Goal: Information Seeking & Learning: Compare options

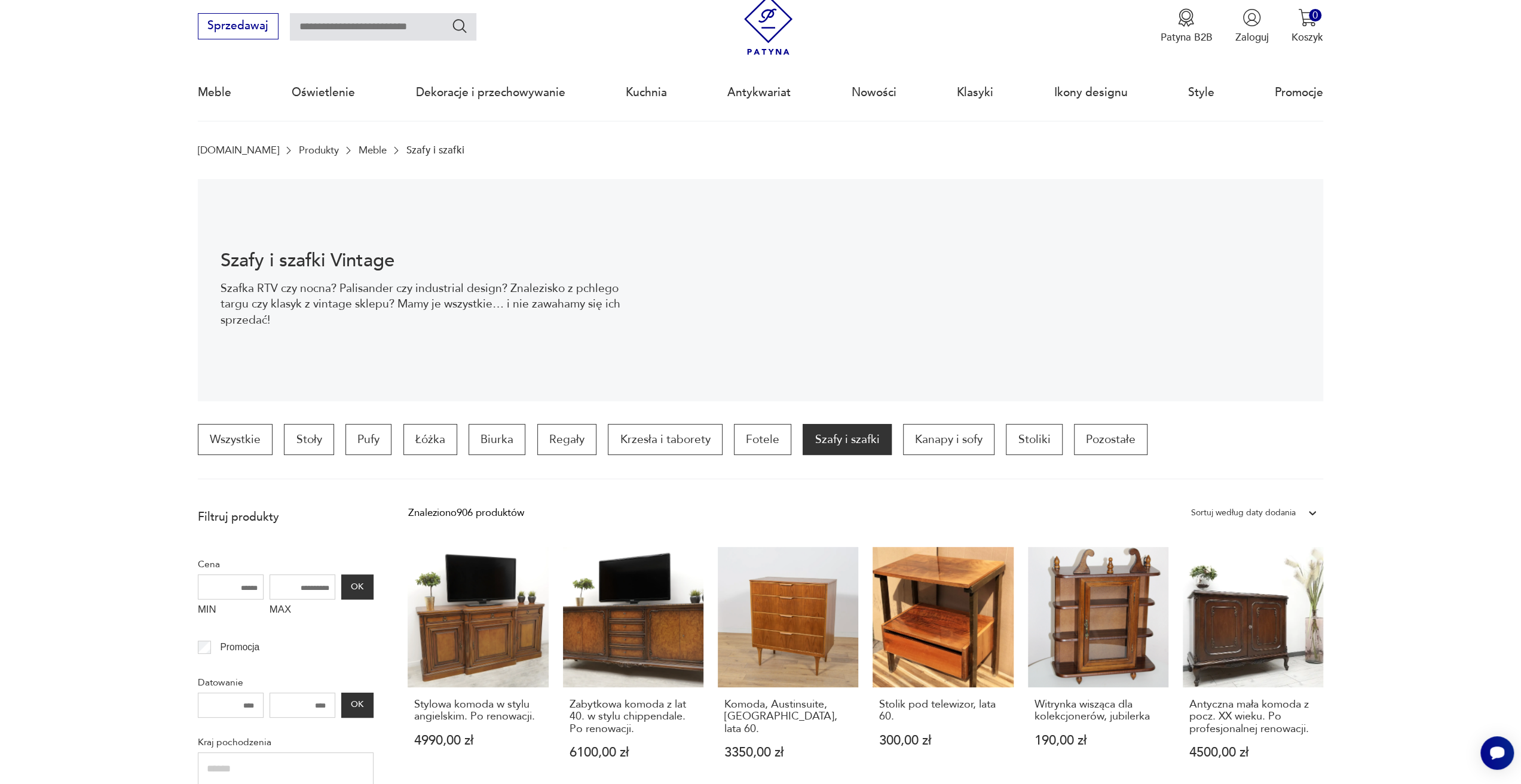
click at [1238, 511] on div "Sortuj według daty dodania" at bounding box center [1243, 513] width 105 height 16
click at [1264, 575] on div "Sortuj według ceny (od najmniejszej)" at bounding box center [1254, 573] width 138 height 30
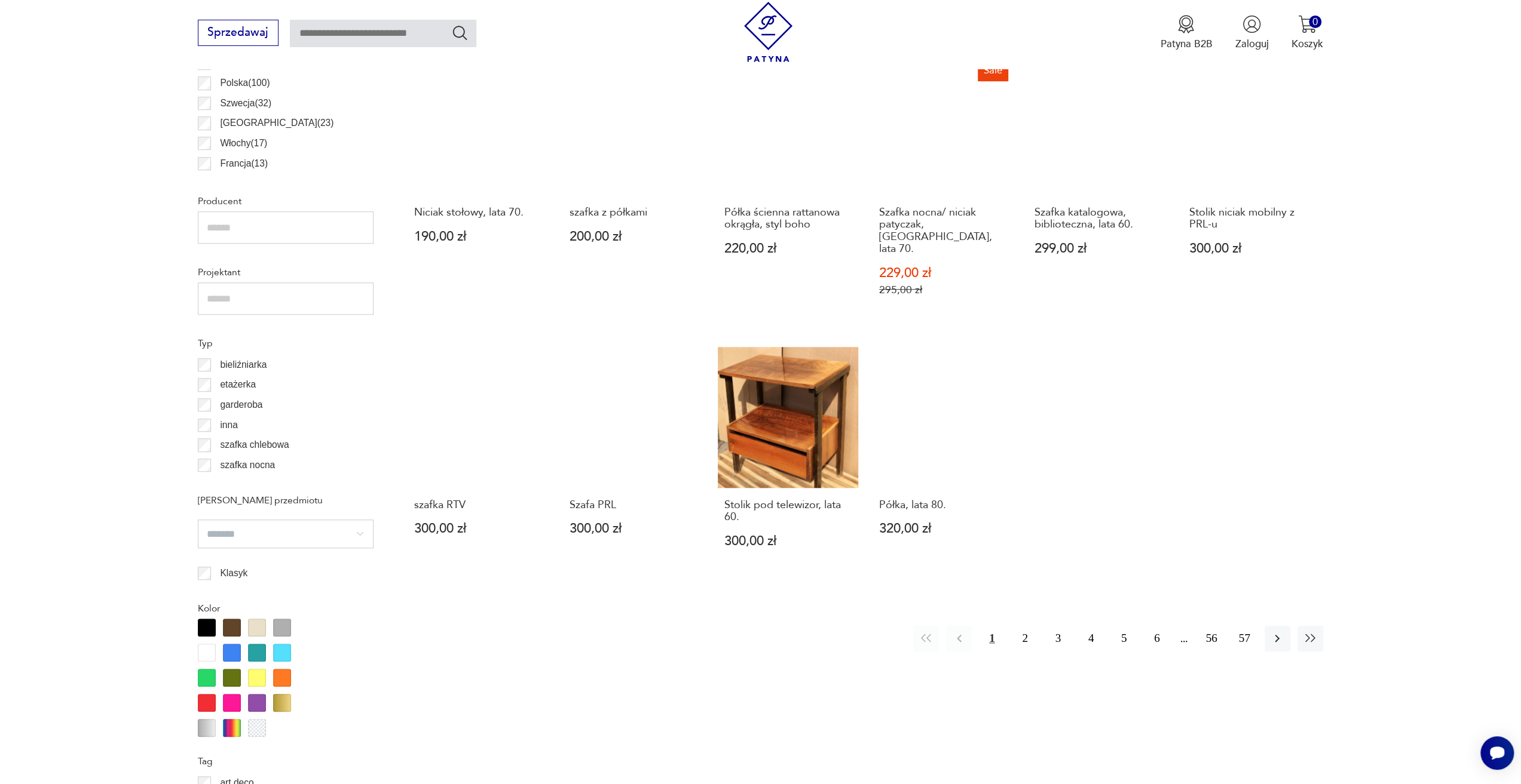
scroll to position [780, 0]
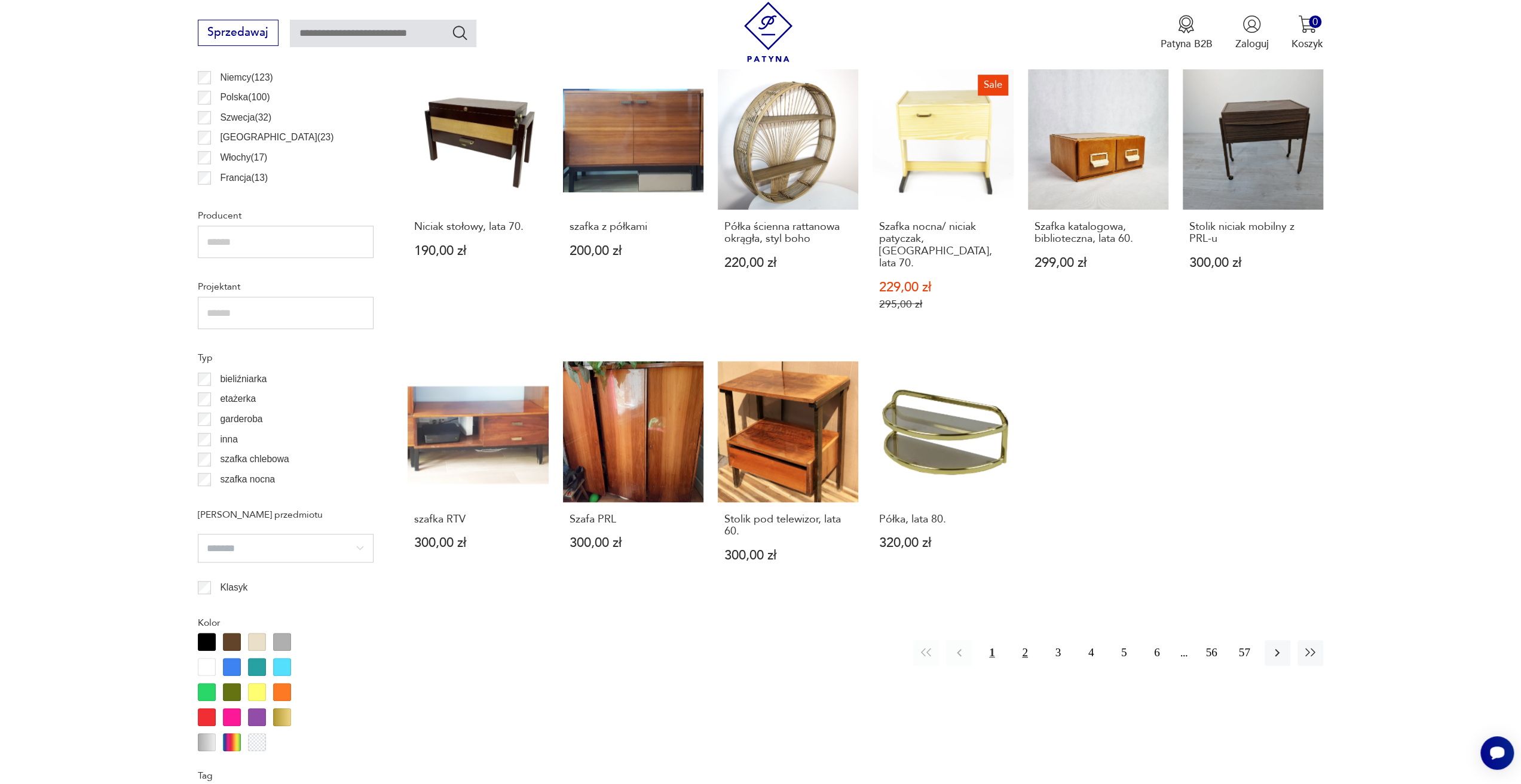
click at [1029, 641] on button "2" at bounding box center [1024, 654] width 26 height 26
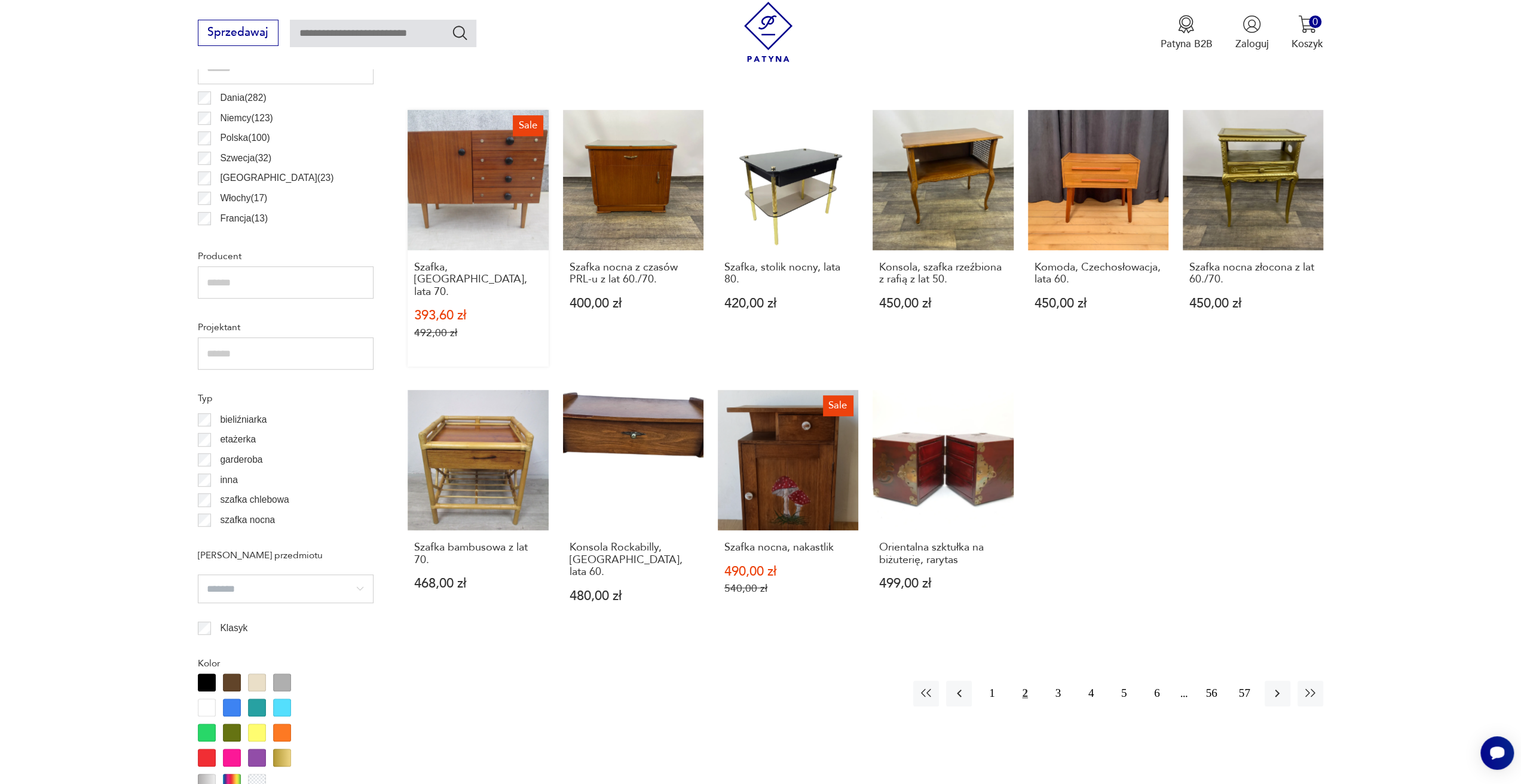
scroll to position [839, 0]
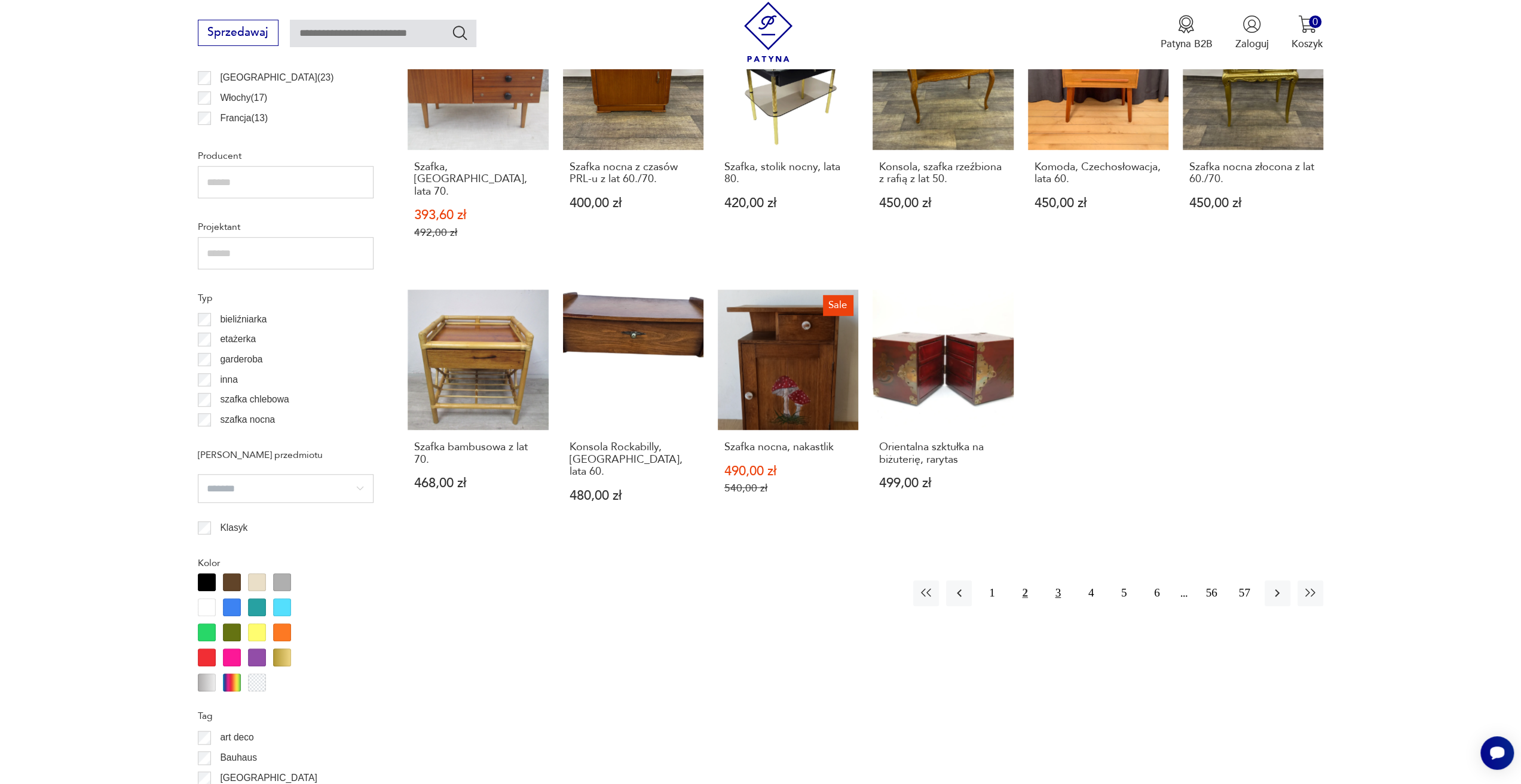
click at [1059, 581] on button "3" at bounding box center [1058, 594] width 26 height 26
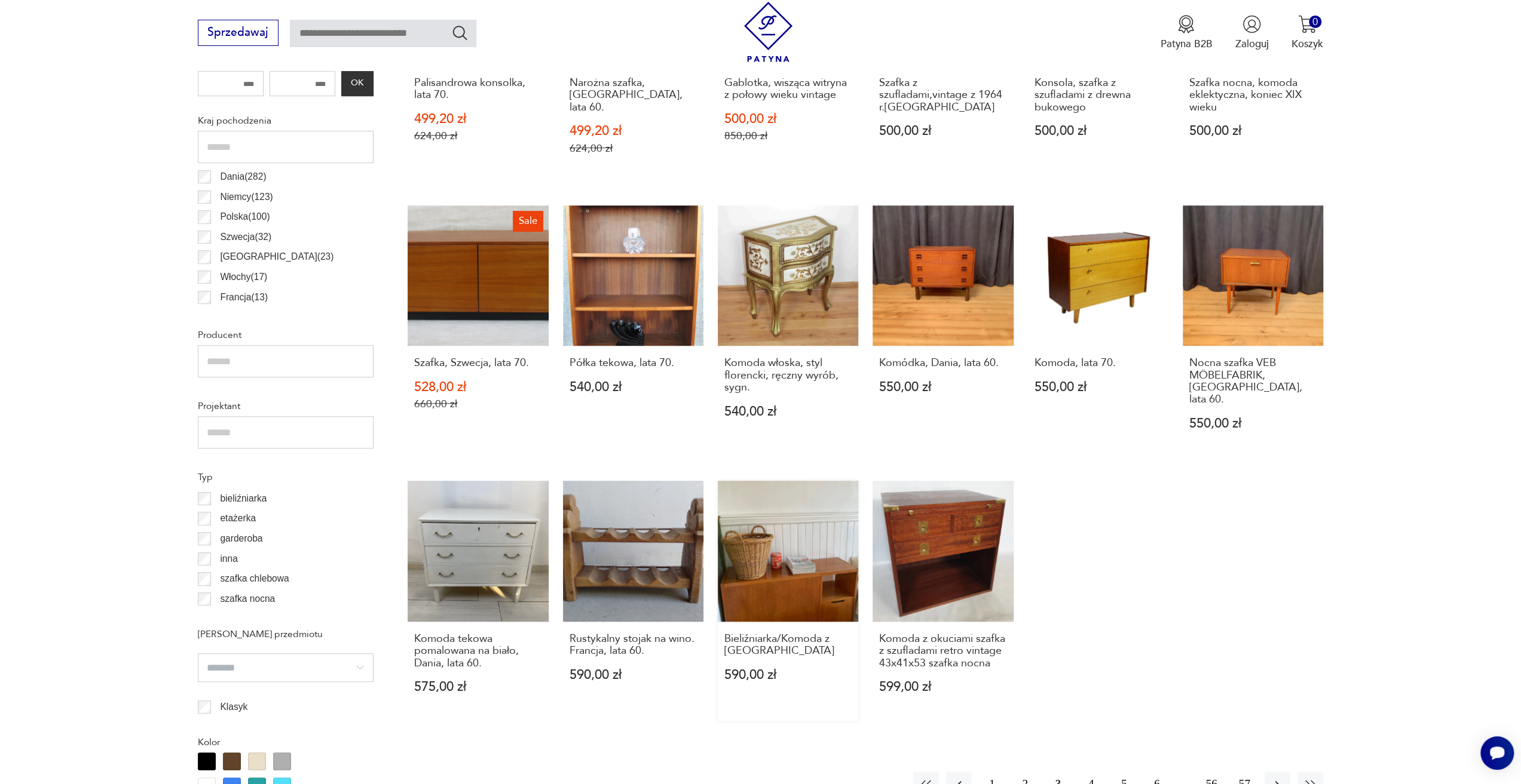
scroll to position [1019, 0]
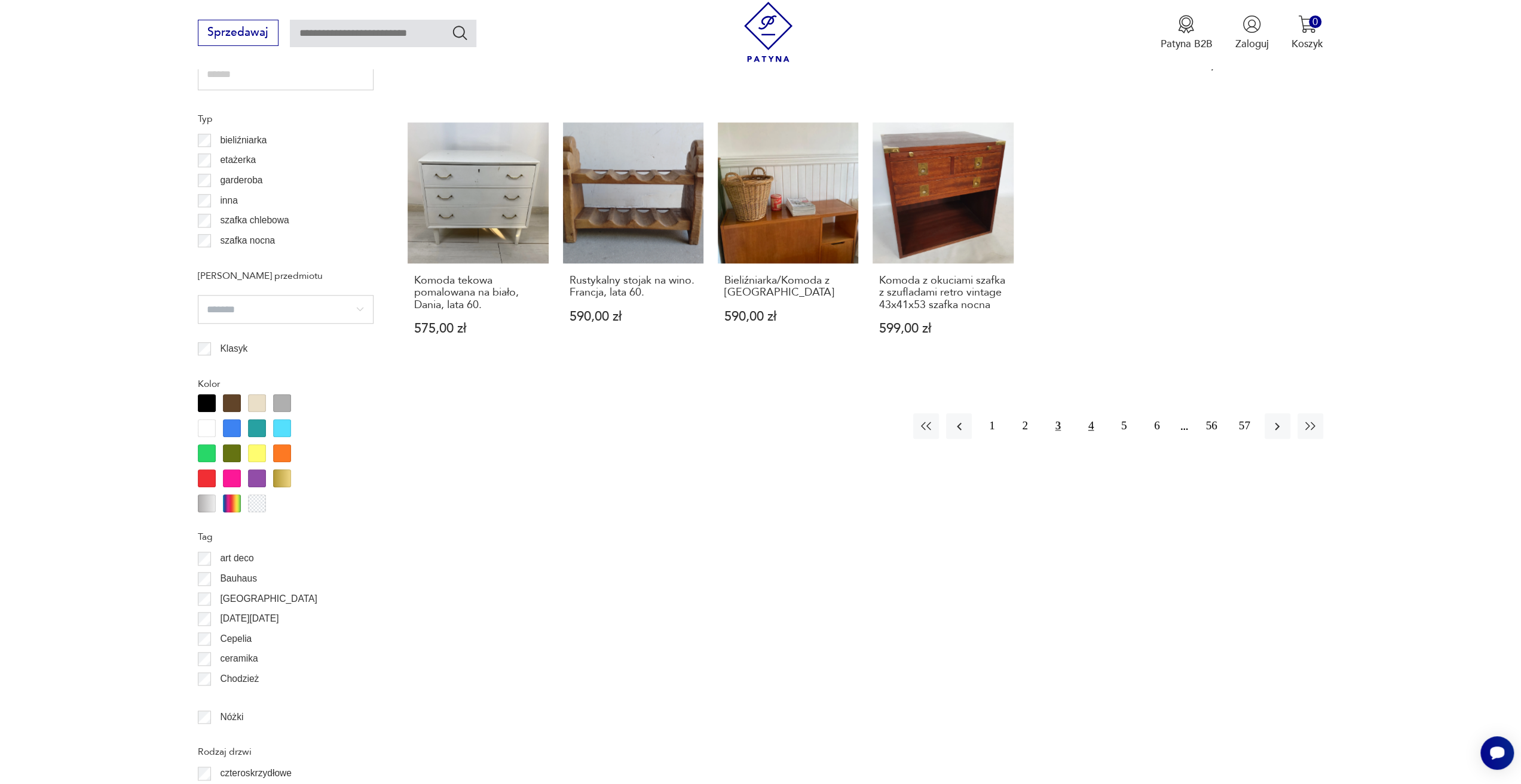
click at [1086, 414] on button "4" at bounding box center [1091, 427] width 26 height 26
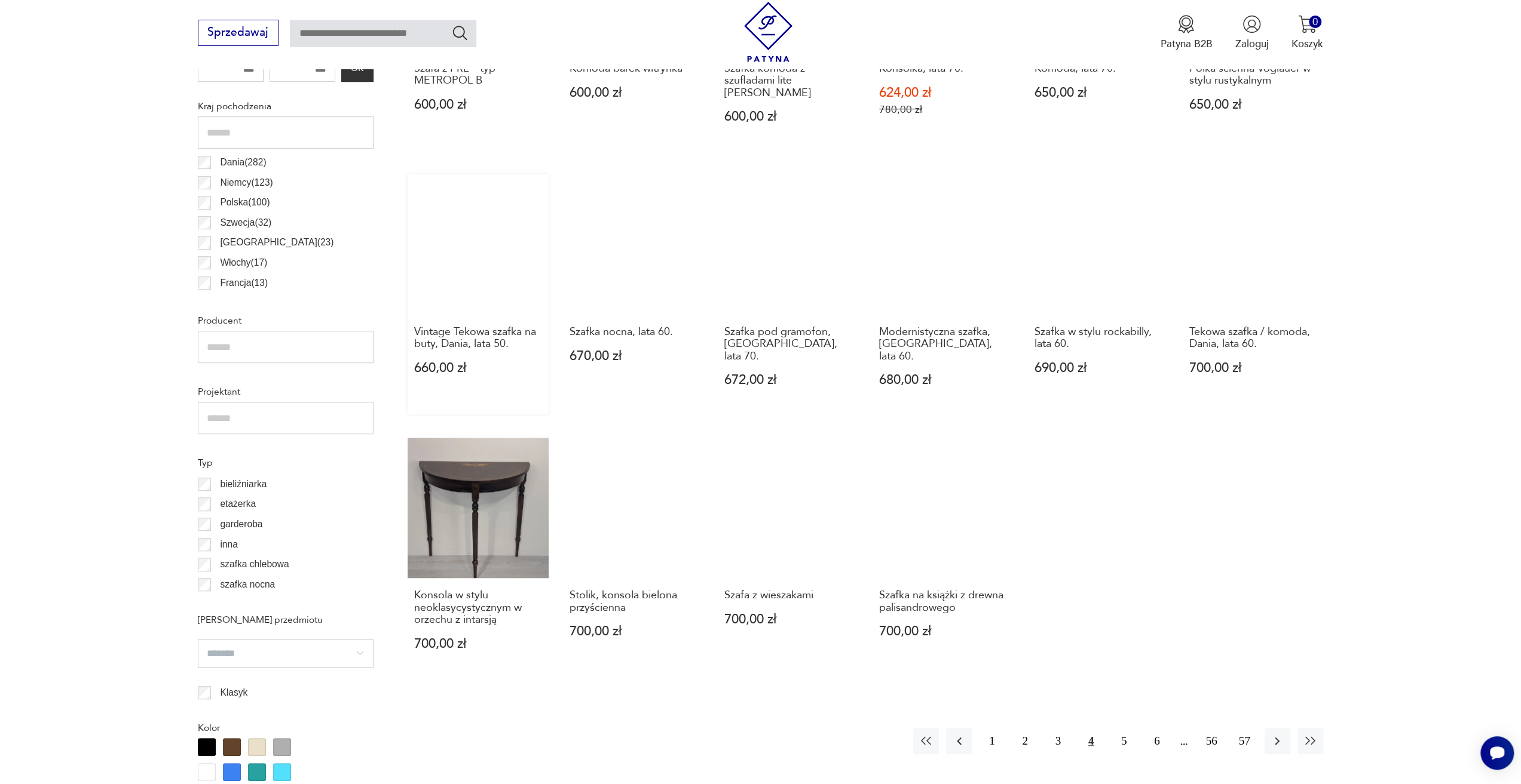
scroll to position [721, 0]
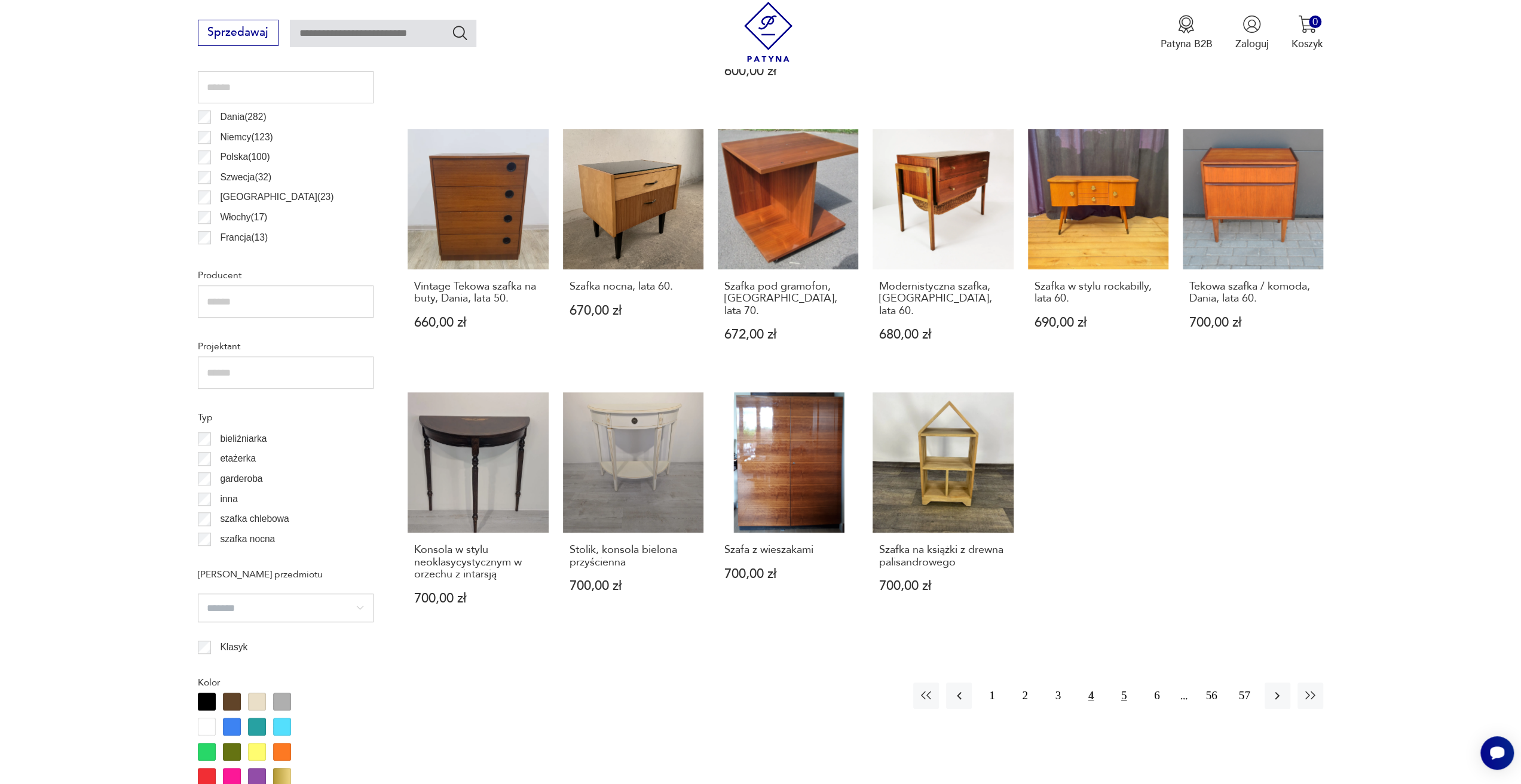
click at [1123, 682] on button "5" at bounding box center [1124, 695] width 26 height 26
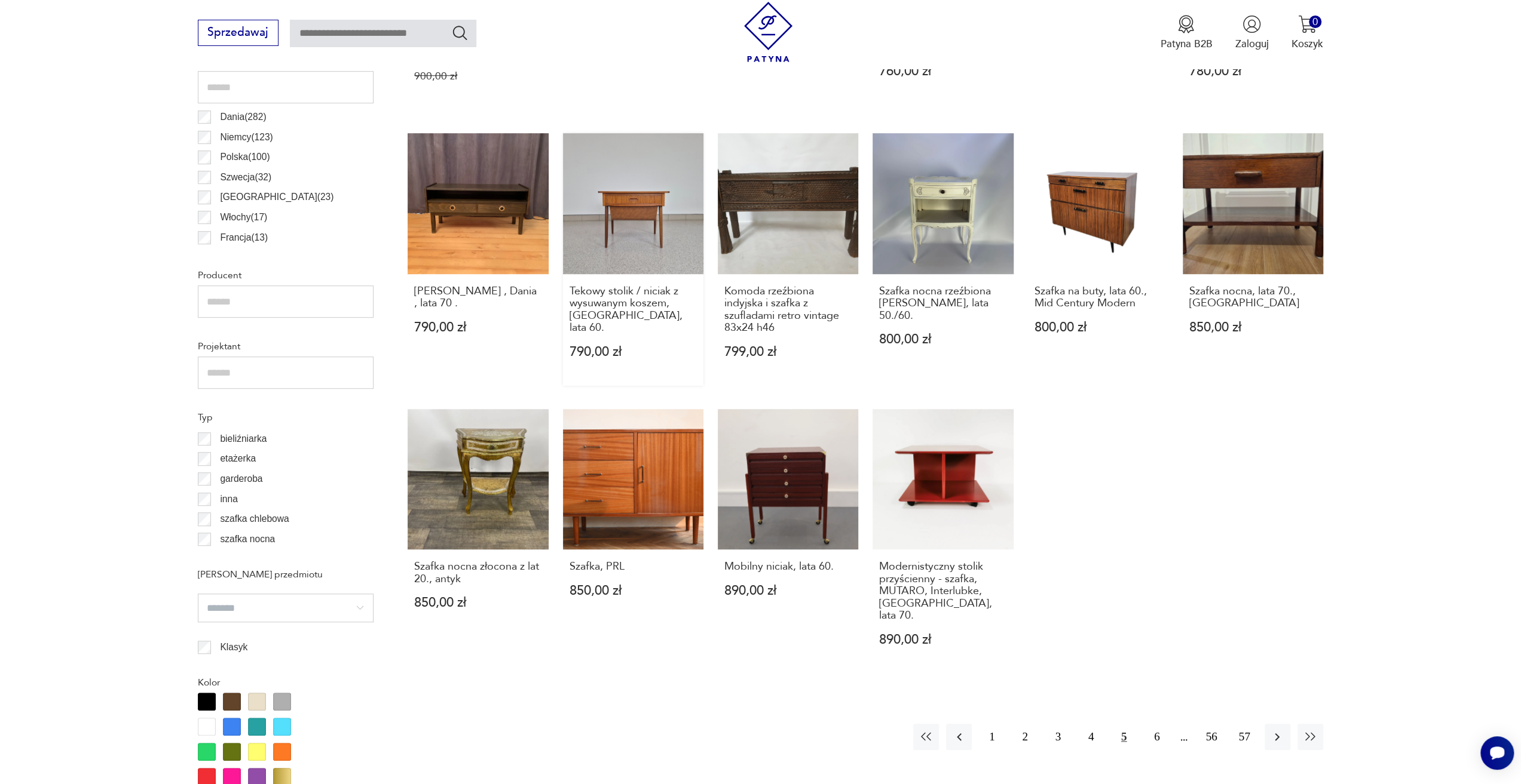
scroll to position [780, 0]
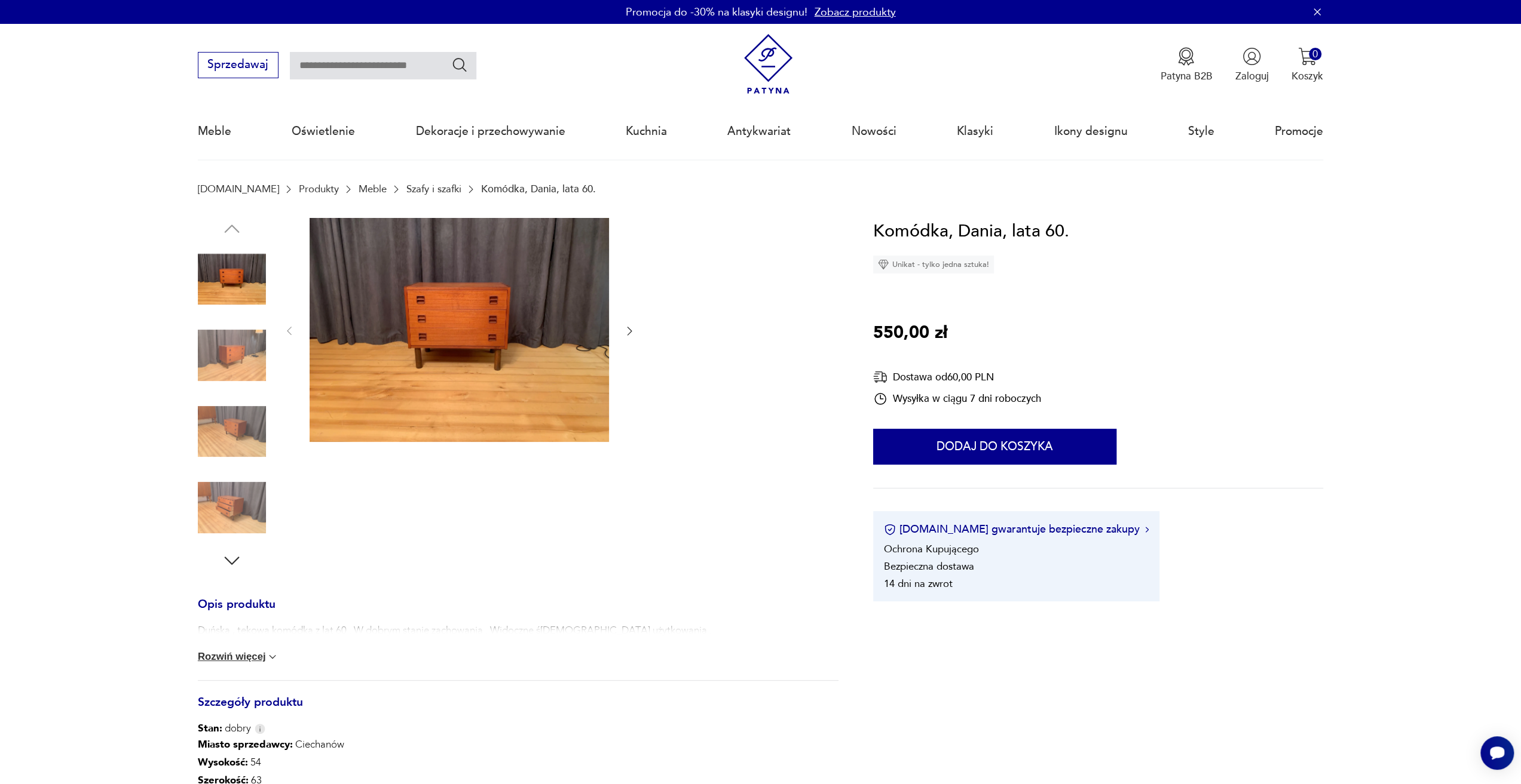
click at [211, 362] on img at bounding box center [231, 355] width 68 height 68
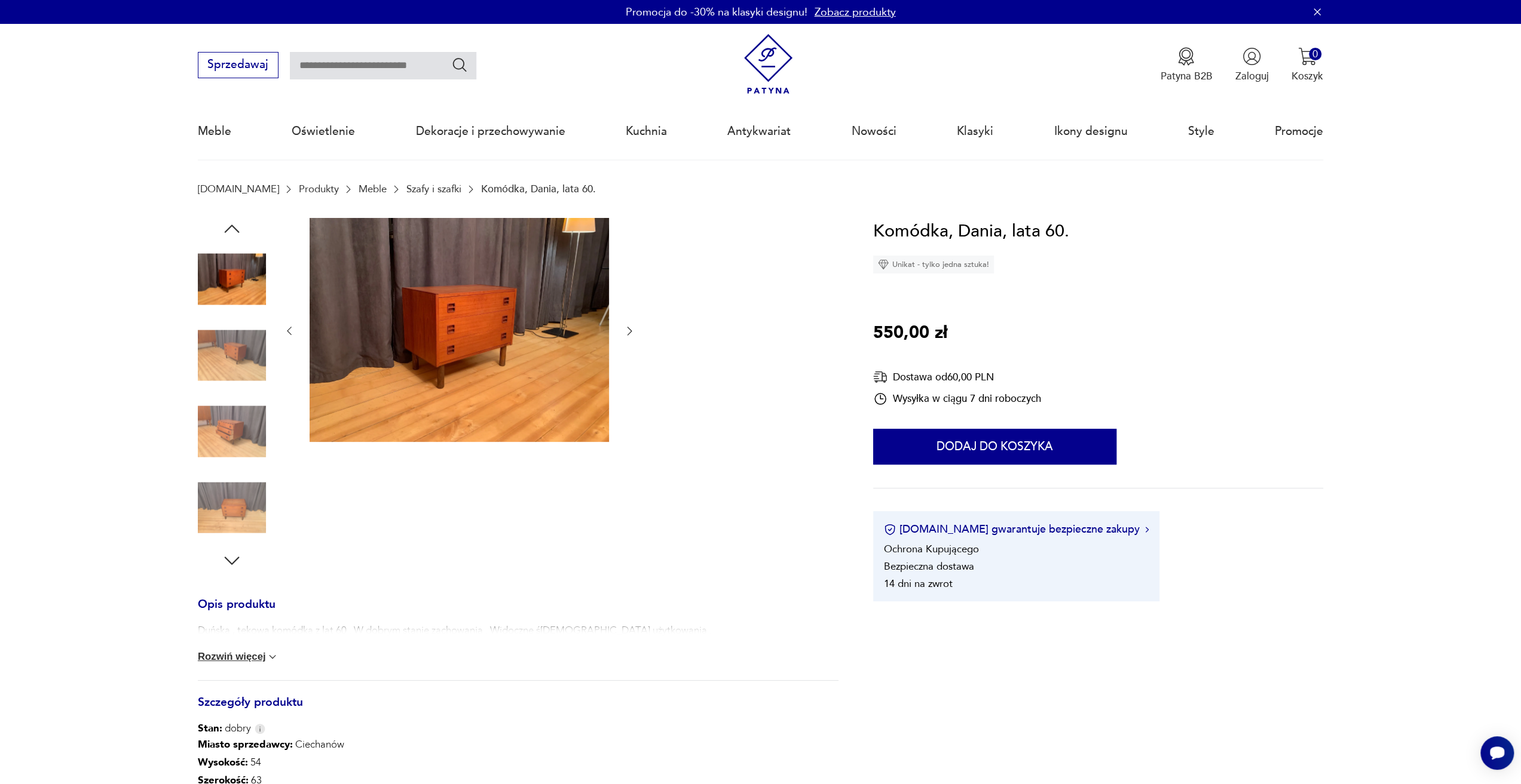
click at [227, 379] on img at bounding box center [231, 355] width 68 height 68
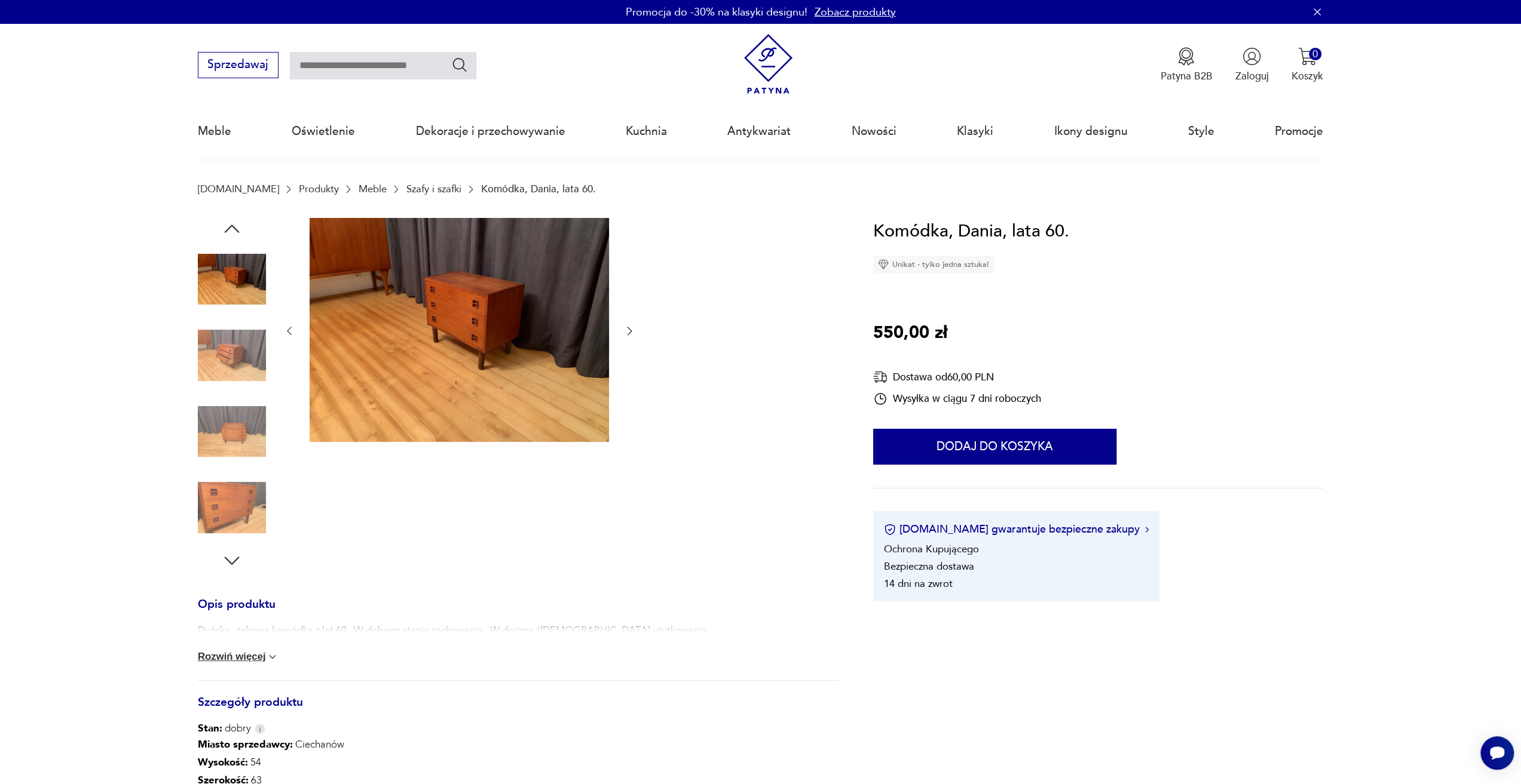
click at [447, 349] on img at bounding box center [458, 331] width 299 height 225
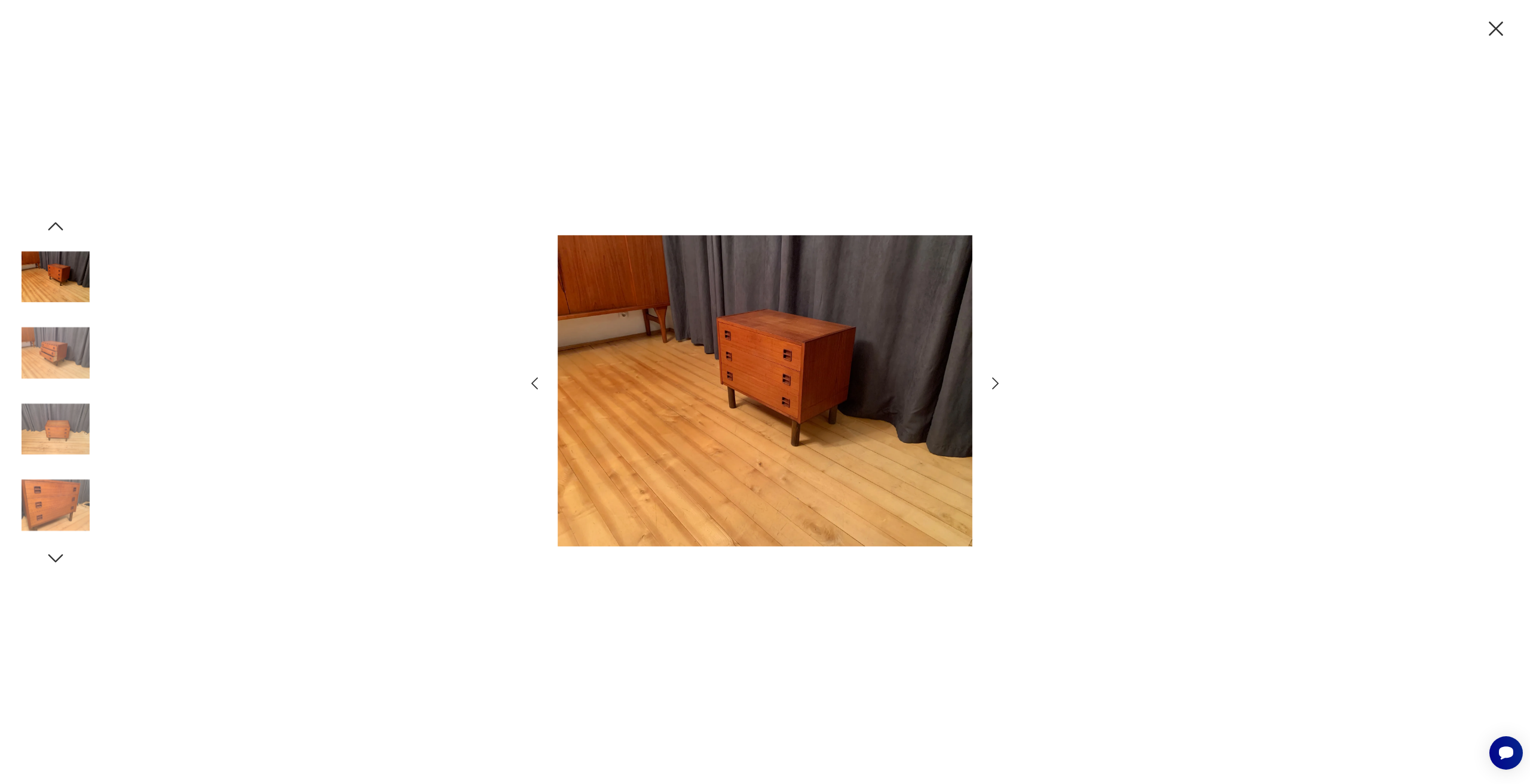
click at [1012, 393] on div at bounding box center [765, 392] width 1530 height 784
click at [1001, 386] on icon "button" at bounding box center [996, 384] width 17 height 17
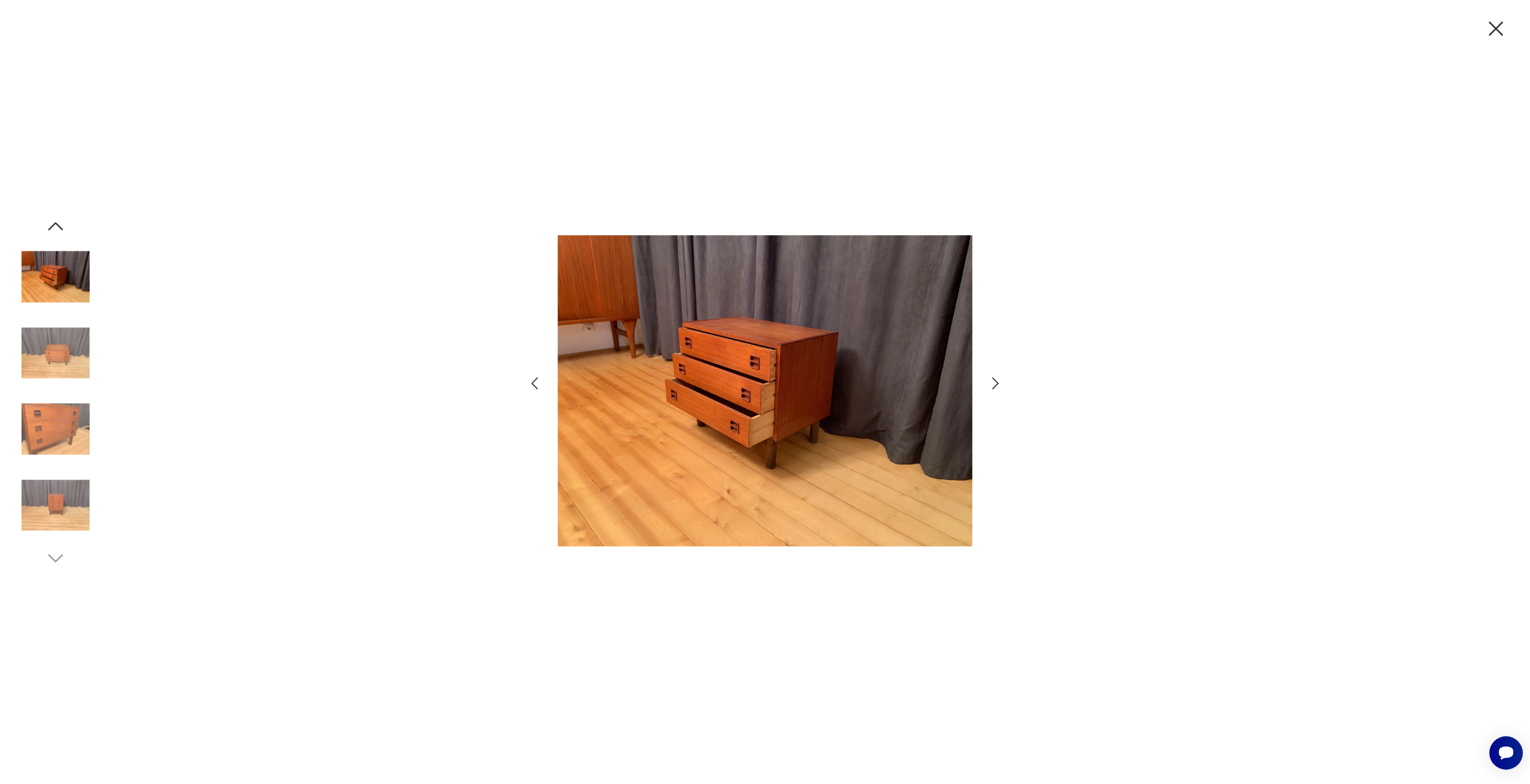
click at [1001, 386] on icon "button" at bounding box center [996, 384] width 17 height 17
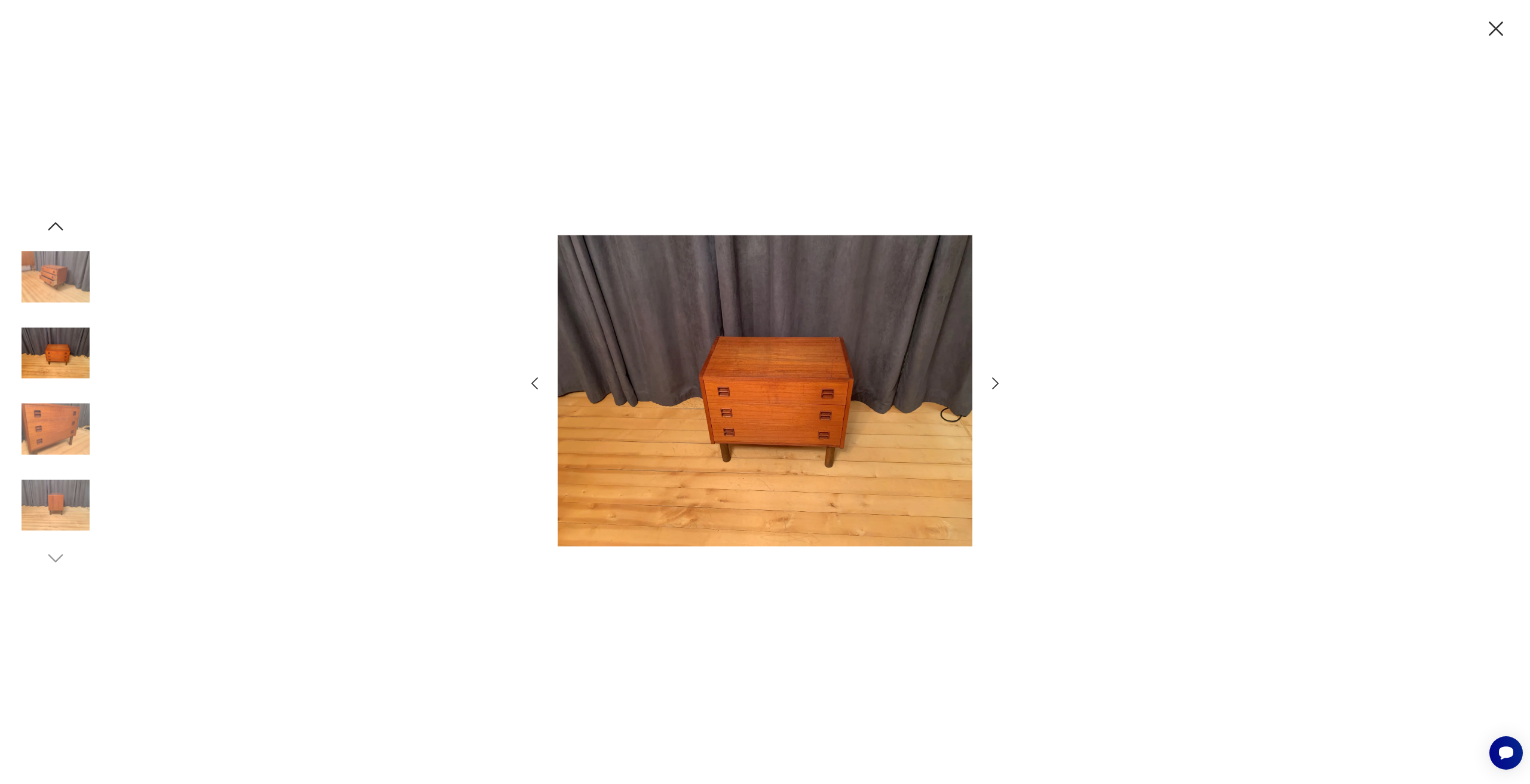
click at [1001, 386] on icon "button" at bounding box center [996, 384] width 17 height 17
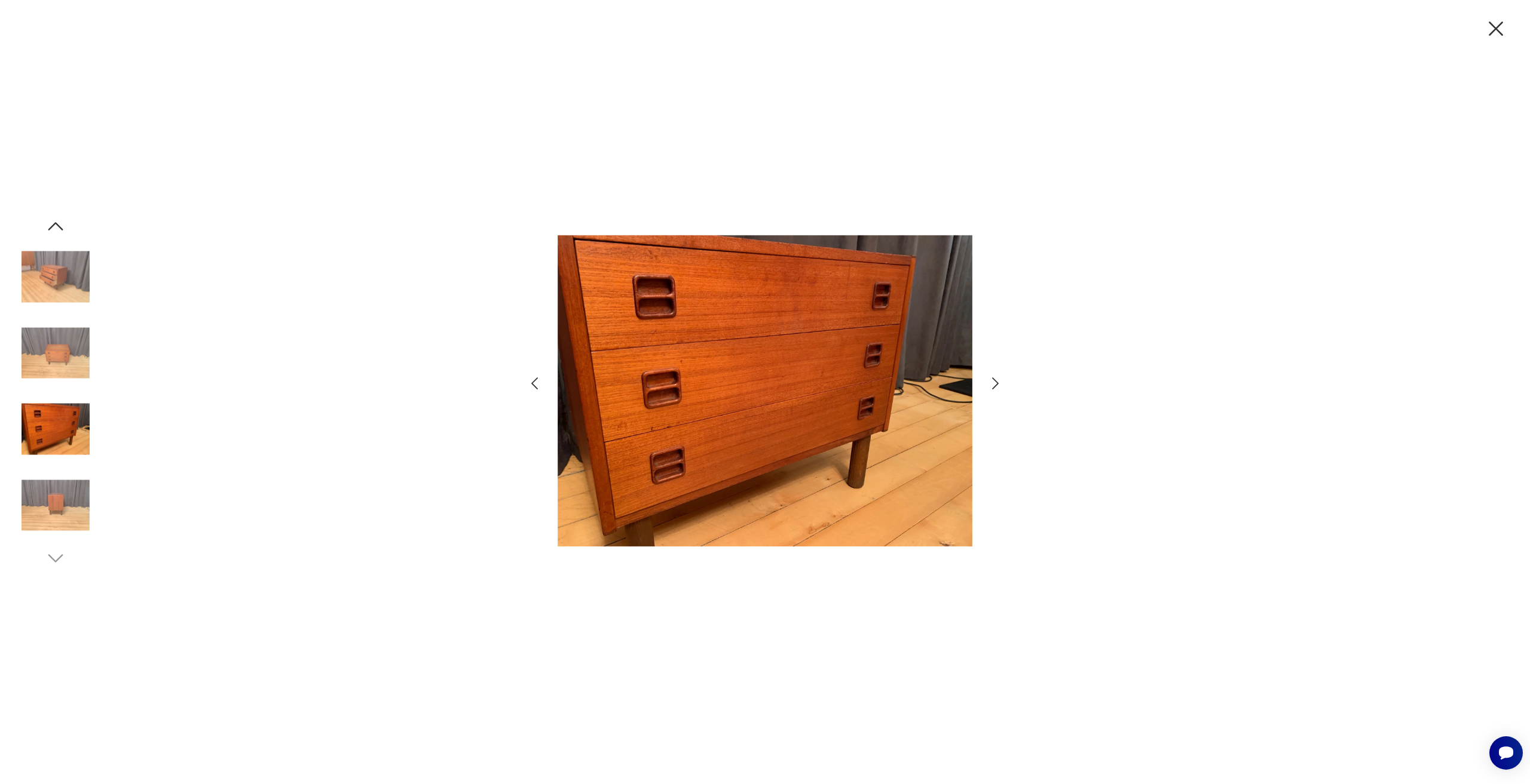
click at [1001, 386] on icon "button" at bounding box center [996, 384] width 17 height 17
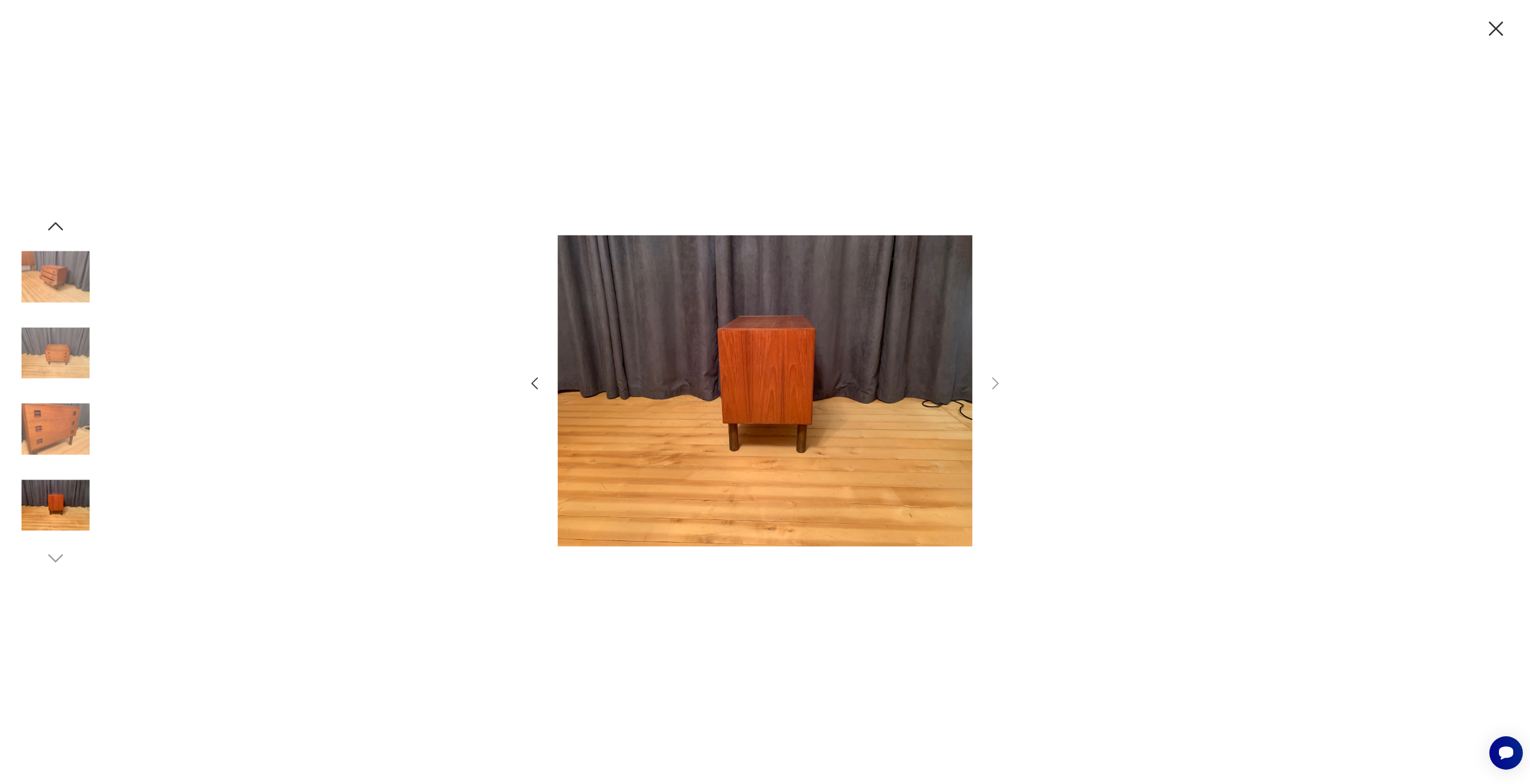
click at [1485, 33] on div at bounding box center [765, 392] width 1530 height 784
click at [1515, 24] on div at bounding box center [765, 392] width 1530 height 784
click at [1492, 30] on icon "button" at bounding box center [1495, 28] width 25 height 25
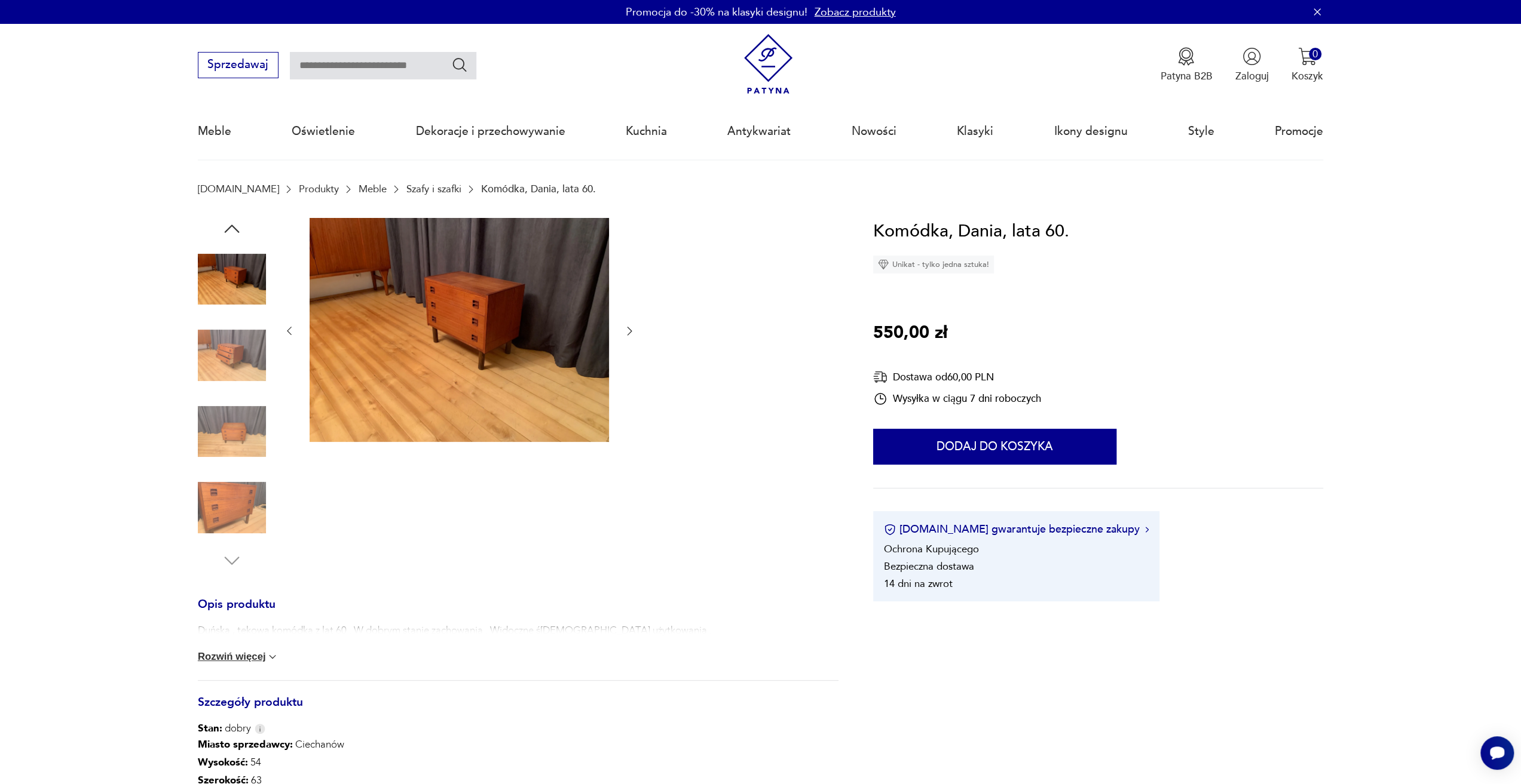
click at [221, 355] on img at bounding box center [231, 355] width 68 height 68
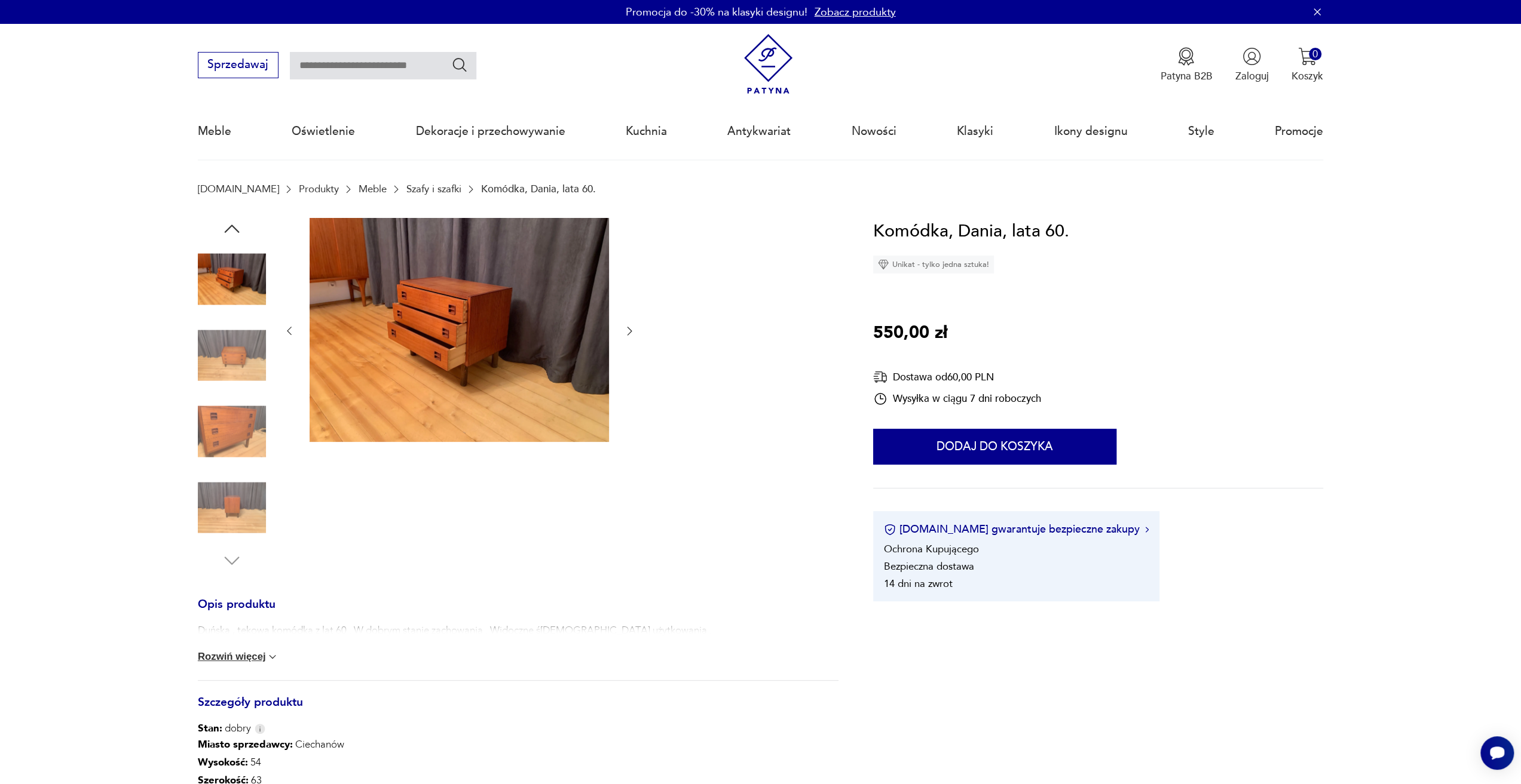
click at [231, 377] on img at bounding box center [231, 355] width 68 height 68
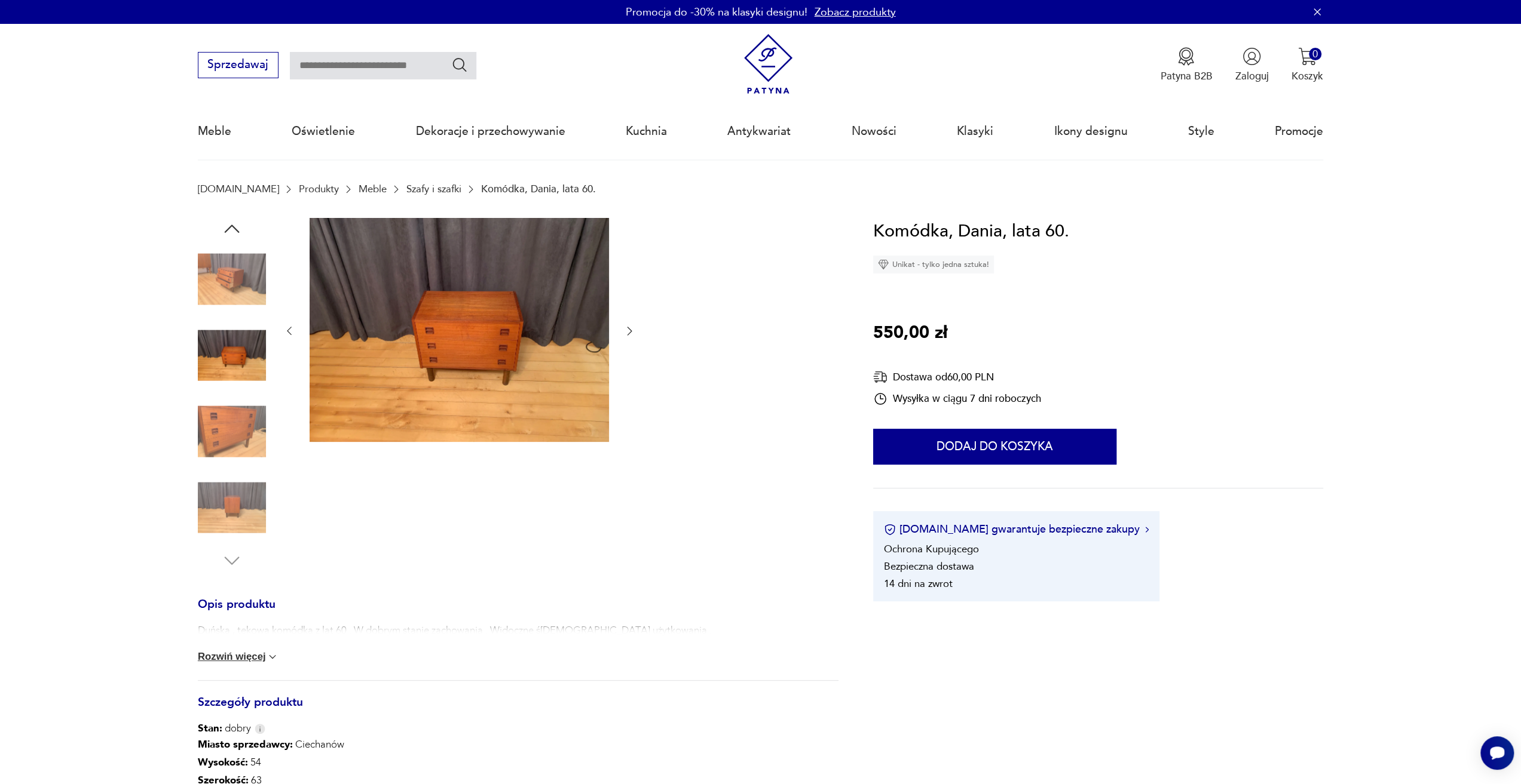
click at [236, 420] on img at bounding box center [231, 432] width 68 height 68
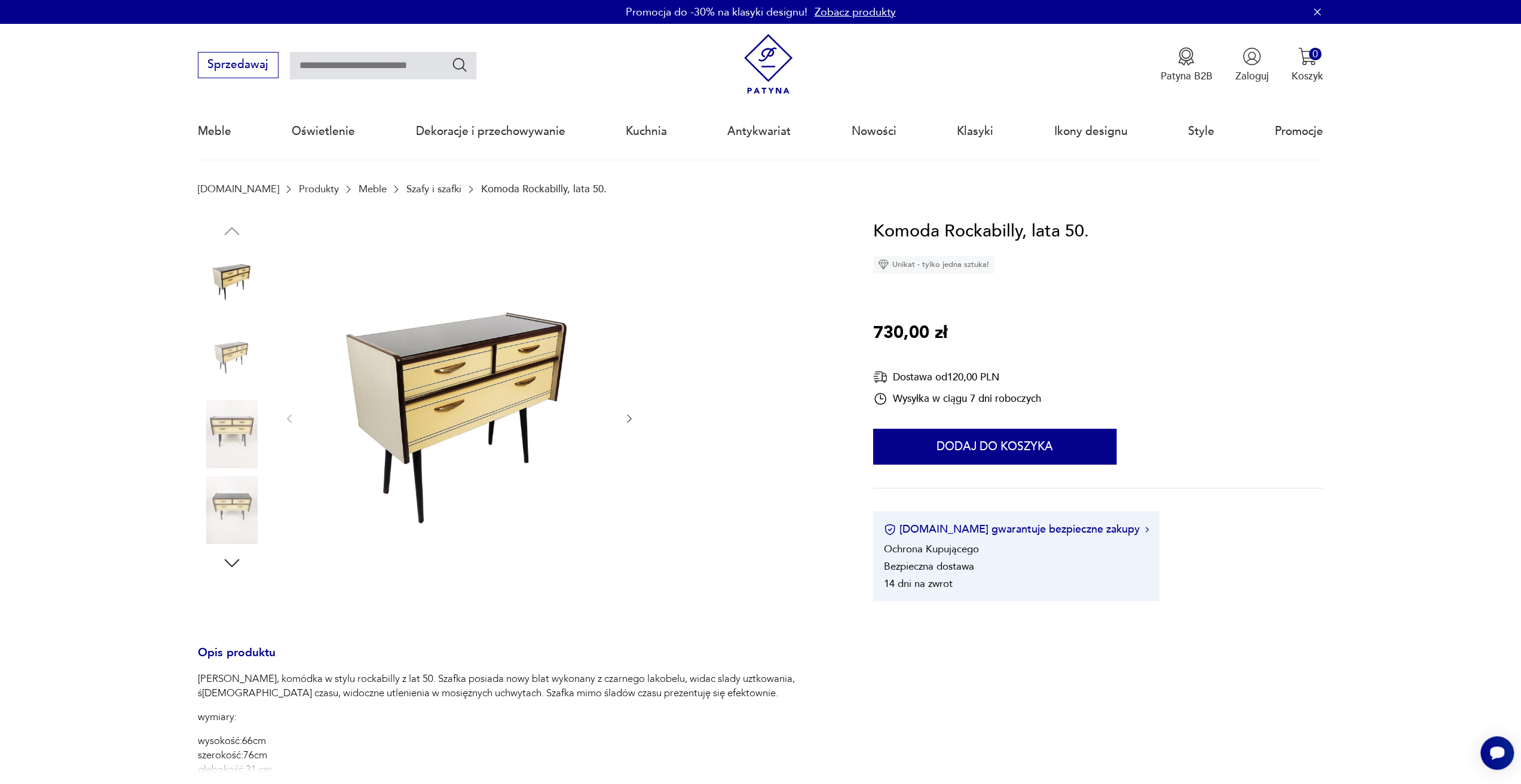
click at [222, 349] on img at bounding box center [231, 357] width 68 height 68
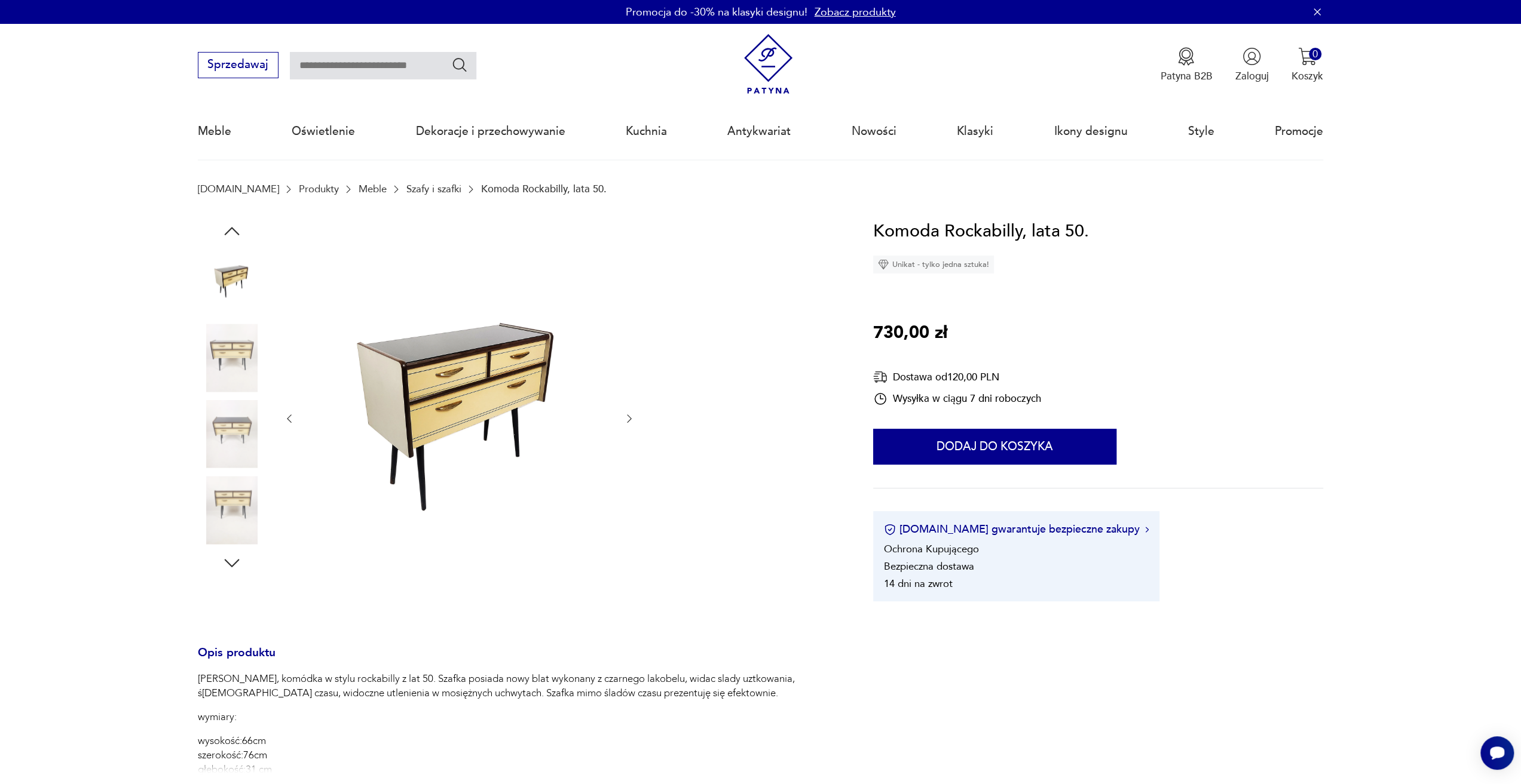
click at [234, 401] on img at bounding box center [231, 434] width 68 height 68
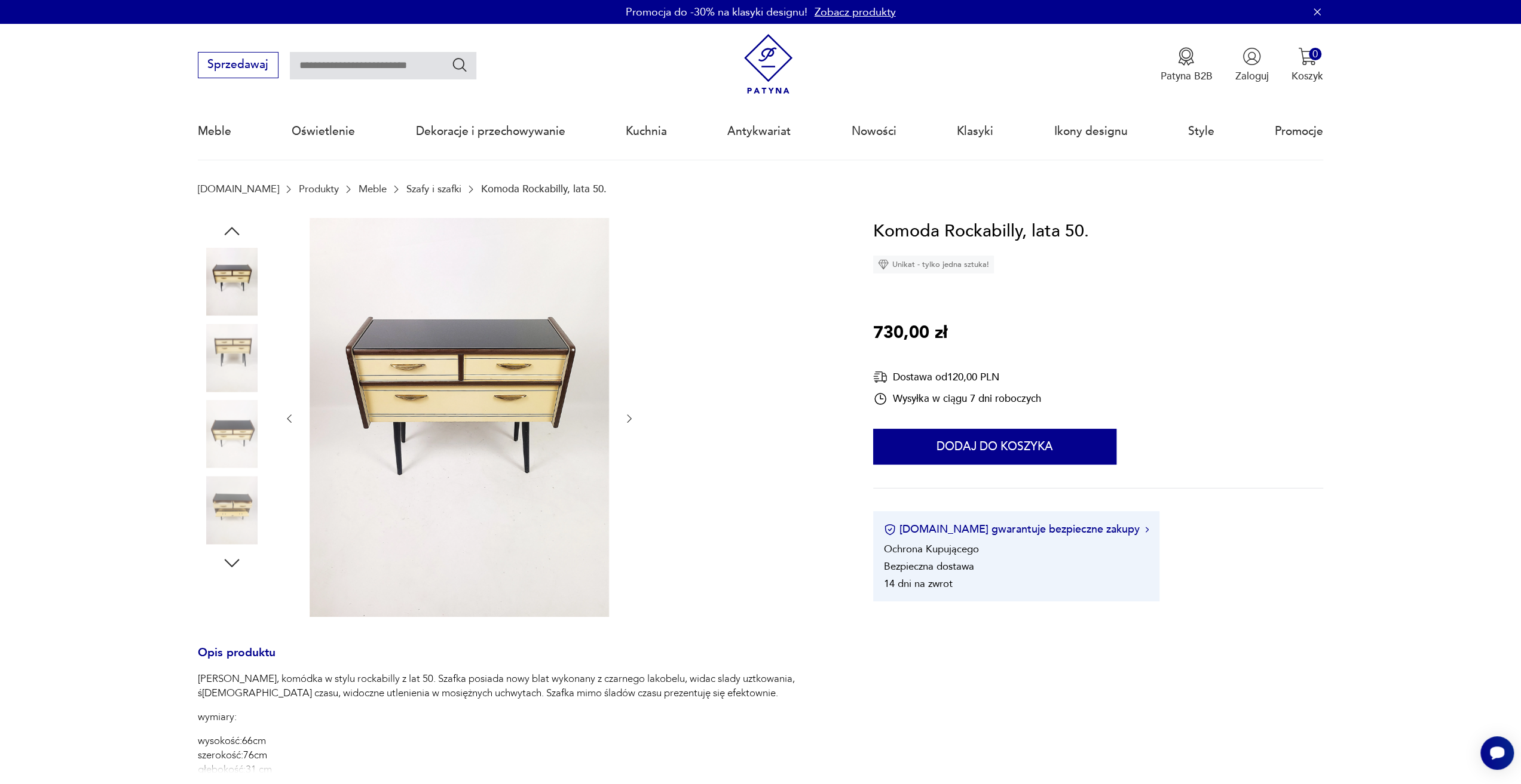
click at [457, 374] on img at bounding box center [458, 418] width 299 height 399
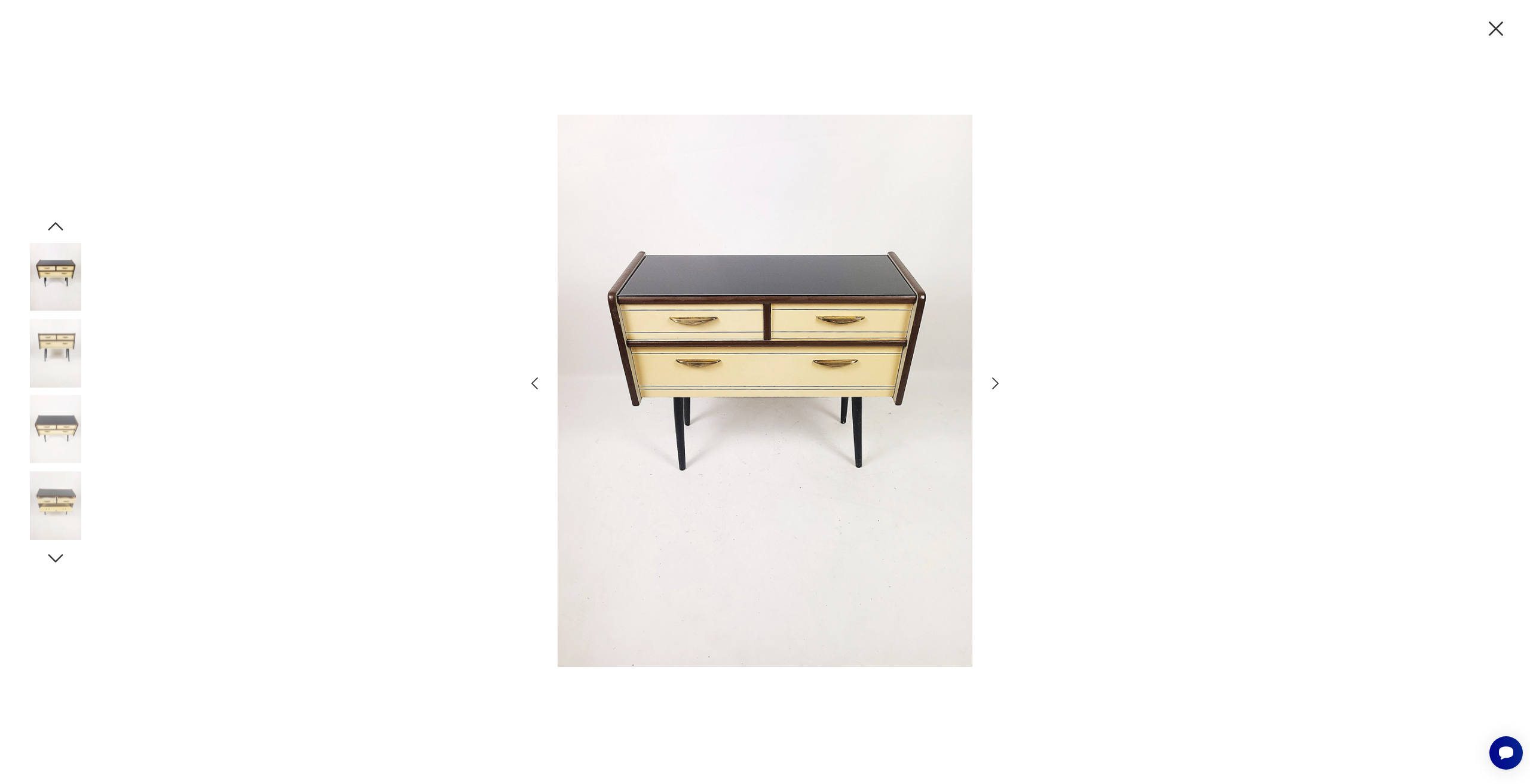
click at [991, 386] on icon "button" at bounding box center [996, 384] width 17 height 17
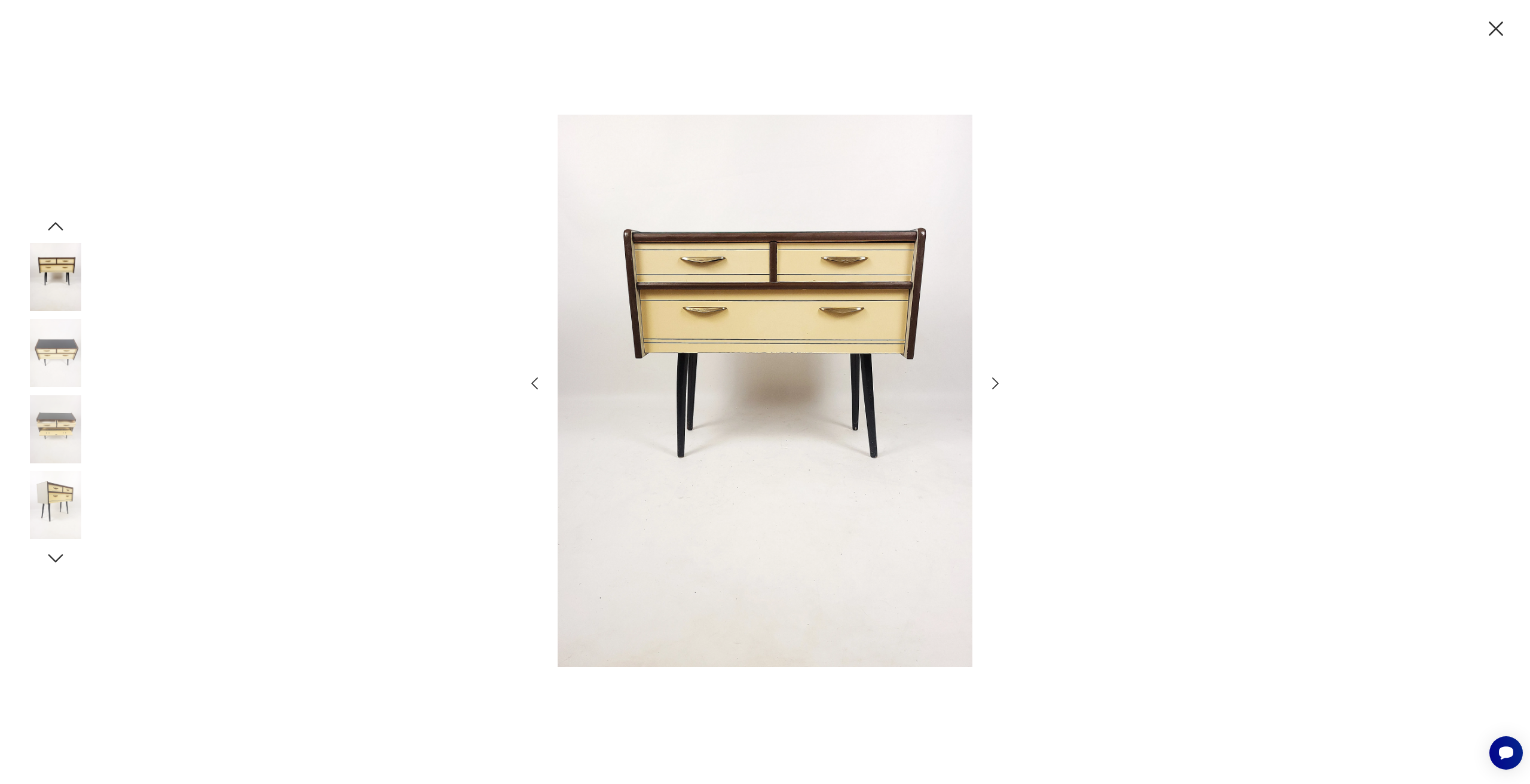
click at [991, 386] on icon "button" at bounding box center [996, 384] width 17 height 17
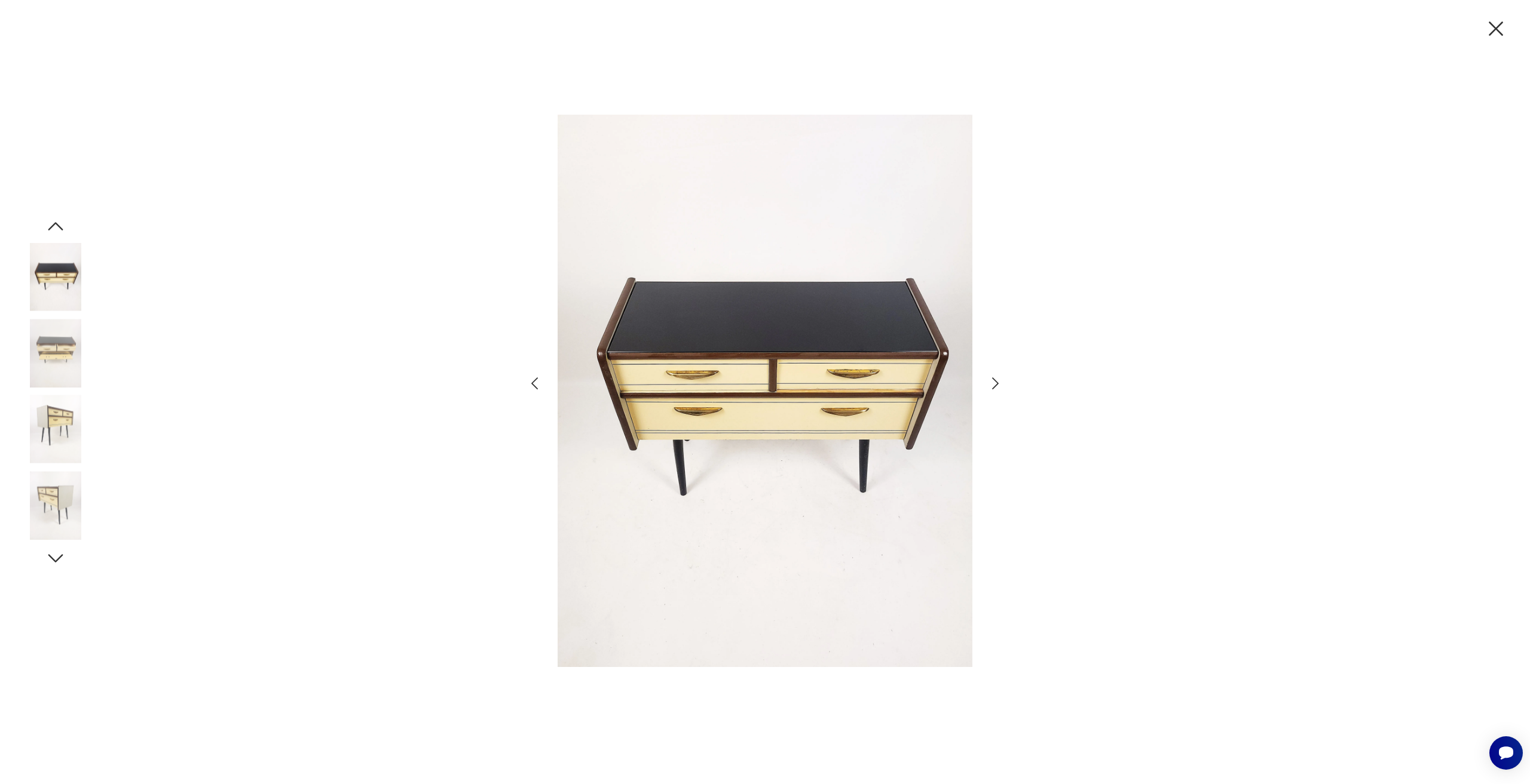
click at [991, 386] on icon "button" at bounding box center [996, 384] width 17 height 17
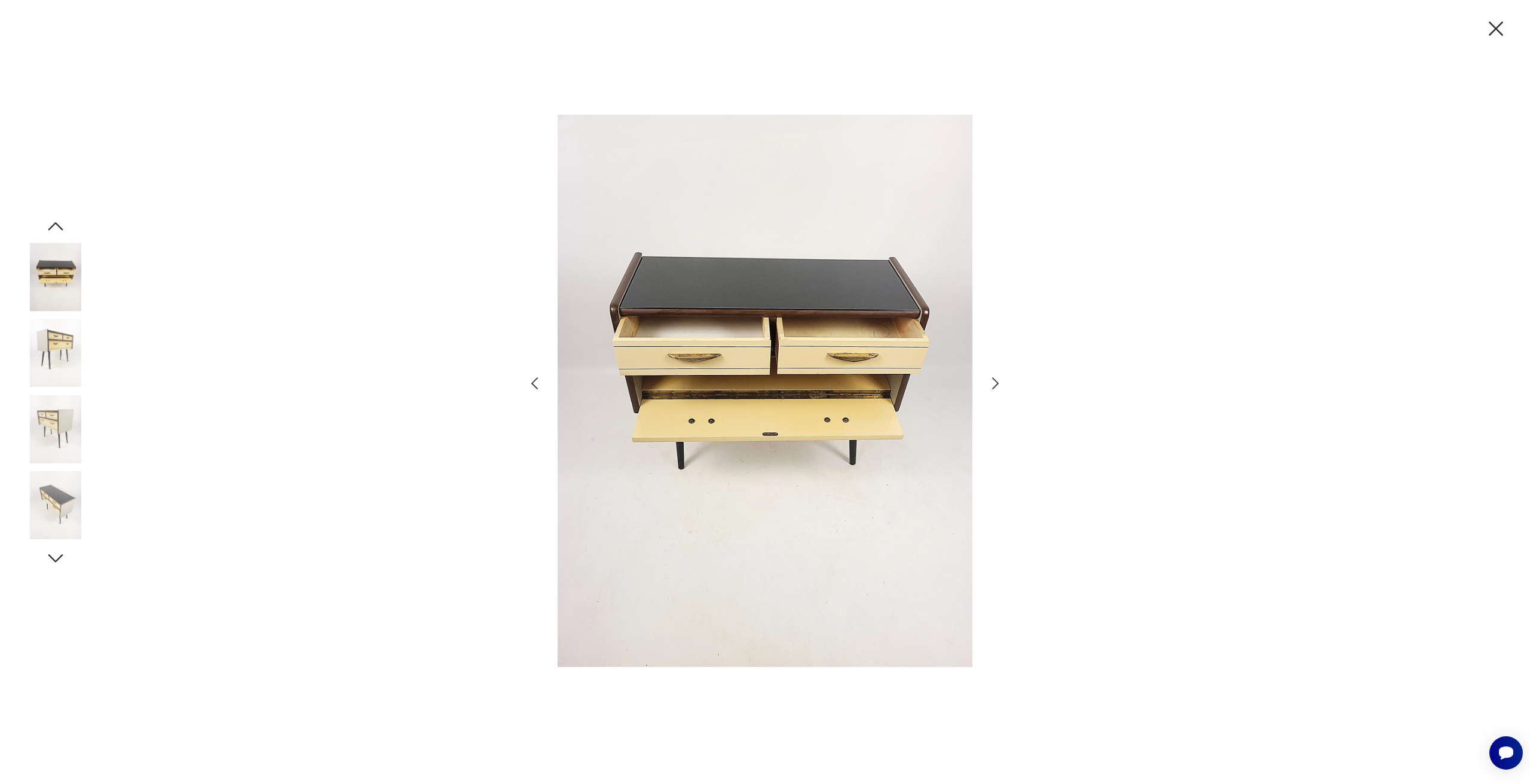
click at [991, 386] on icon "button" at bounding box center [996, 384] width 17 height 17
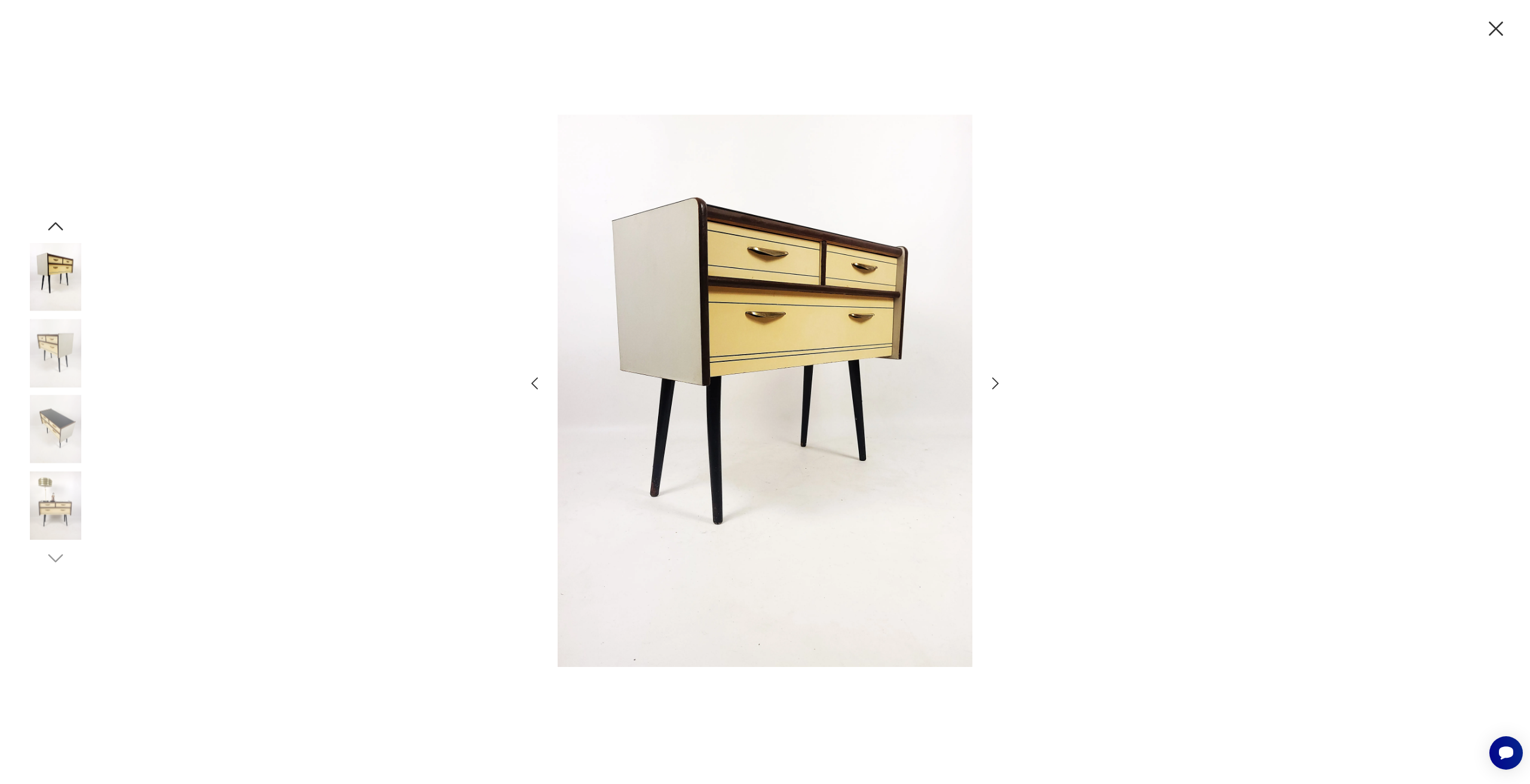
click at [991, 386] on icon "button" at bounding box center [996, 384] width 17 height 17
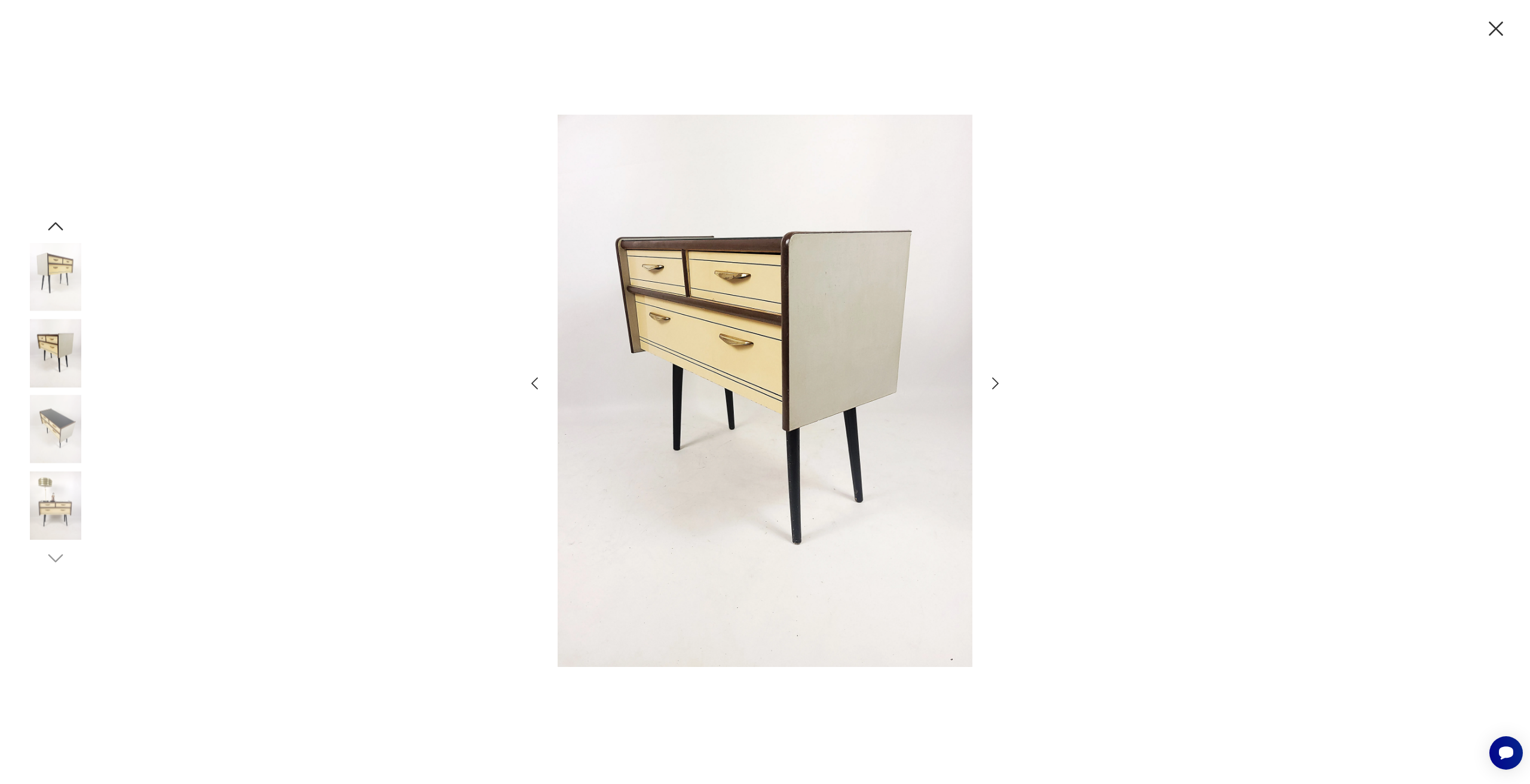
click at [991, 386] on icon "button" at bounding box center [996, 384] width 17 height 17
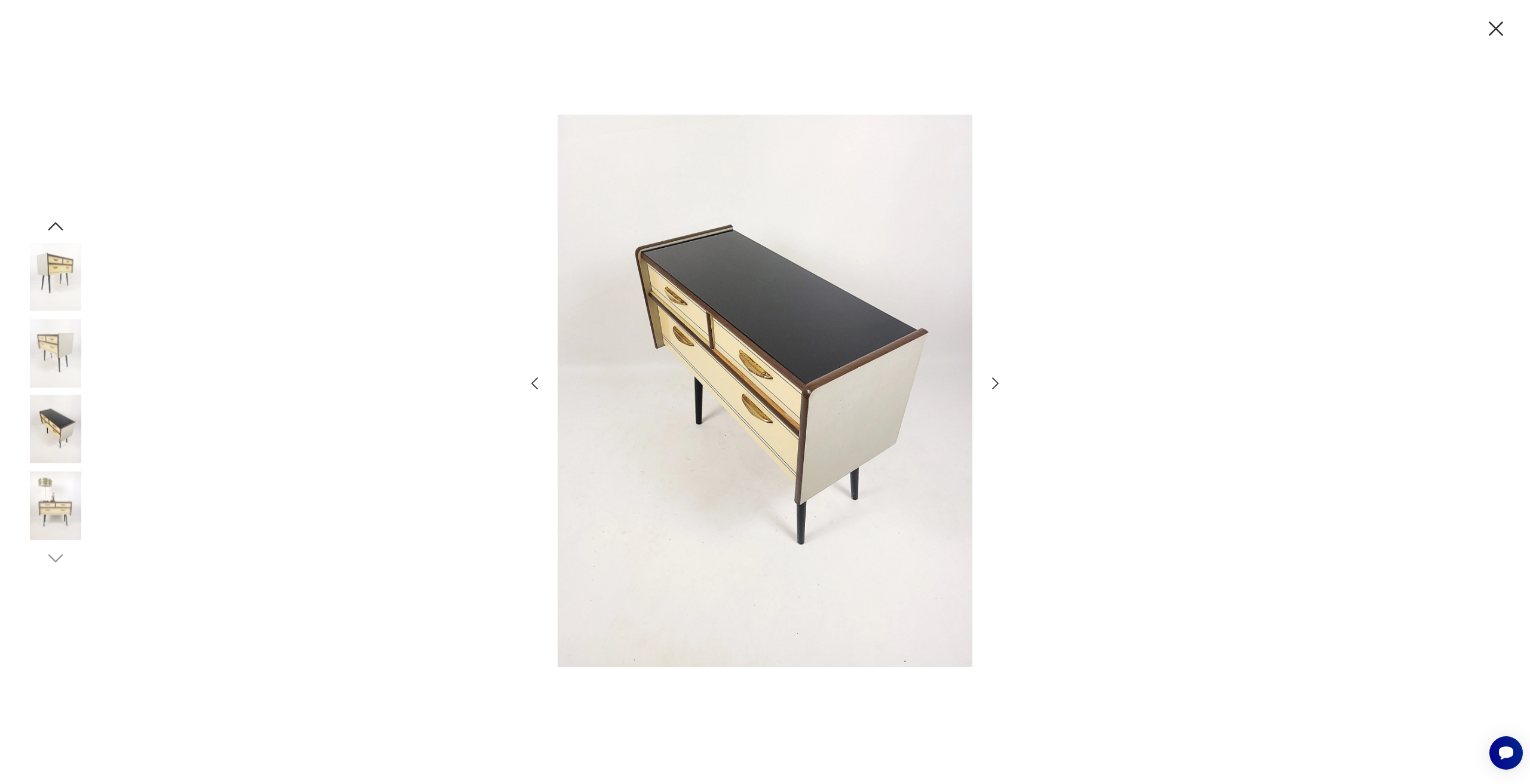
click at [991, 386] on icon "button" at bounding box center [996, 384] width 17 height 17
